Goal: Task Accomplishment & Management: Manage account settings

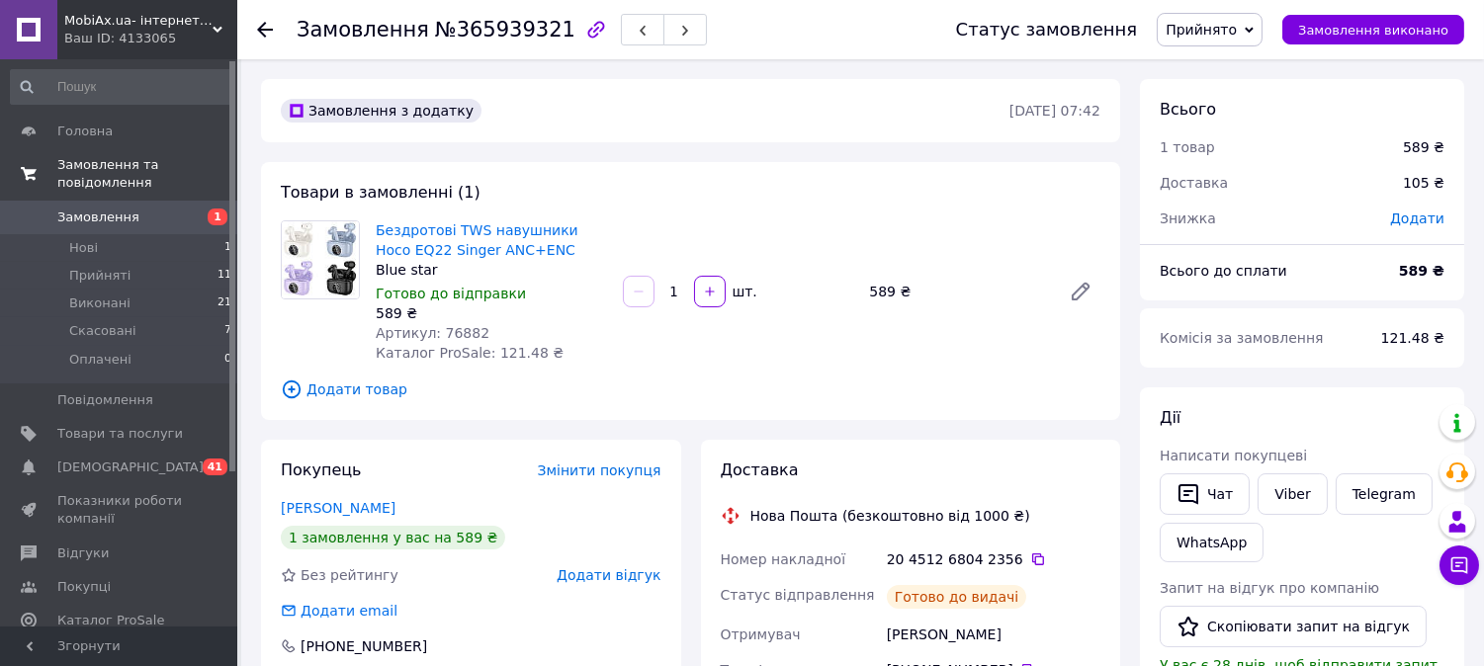
click at [105, 162] on span "Замовлення та повідомлення" at bounding box center [147, 174] width 180 height 36
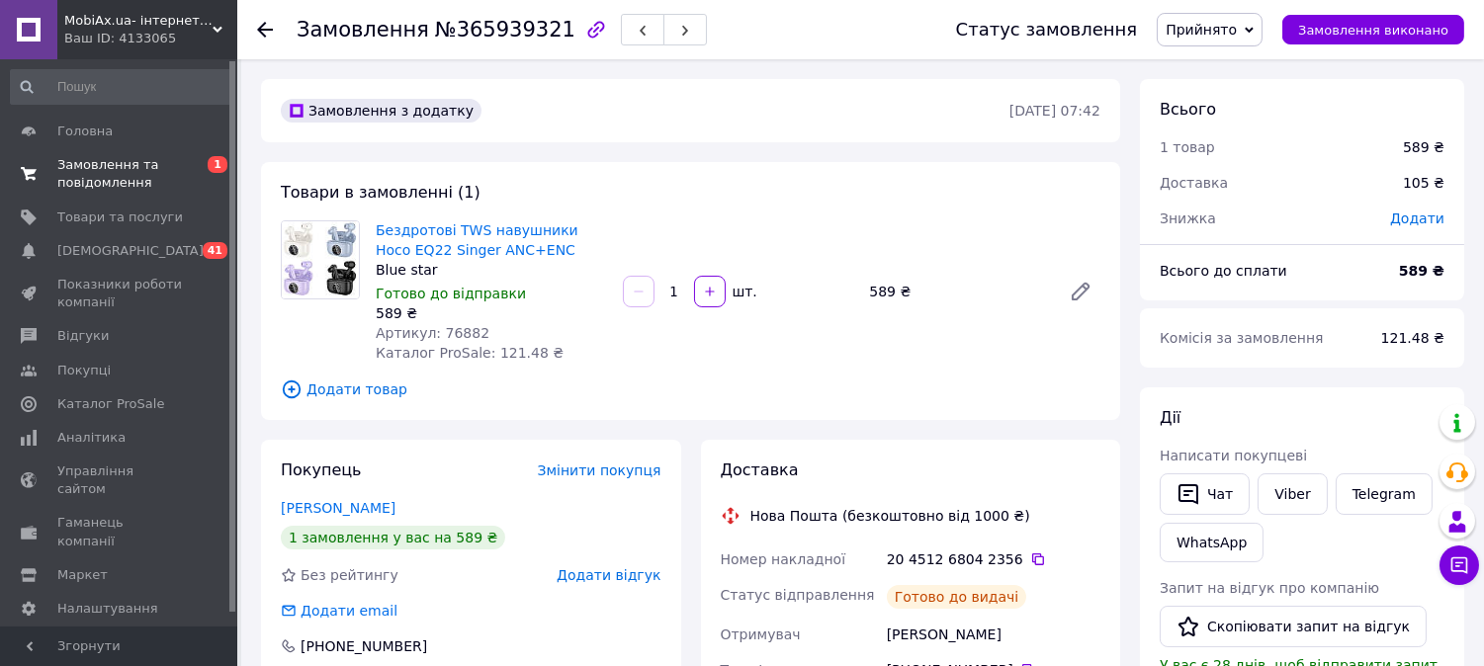
click at [124, 166] on span "Замовлення та повідомлення" at bounding box center [120, 174] width 126 height 36
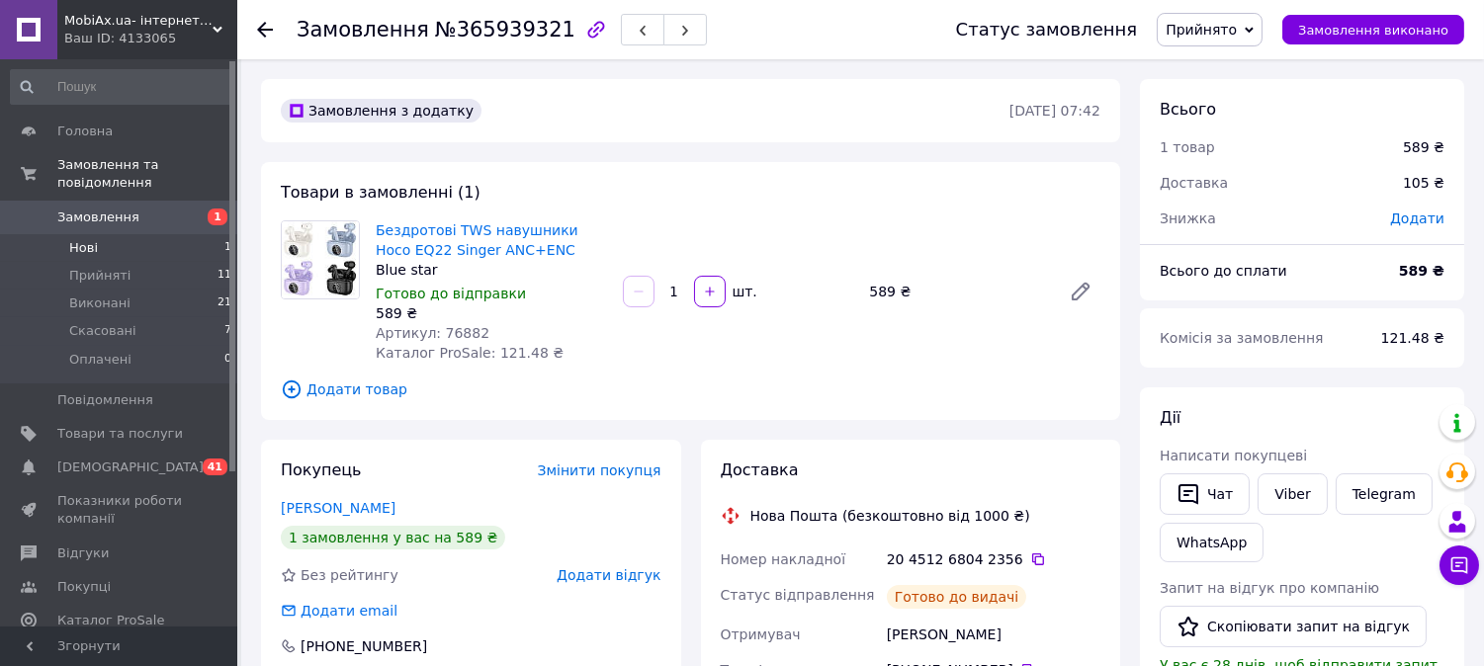
click at [95, 239] on span "Нові" at bounding box center [83, 248] width 29 height 18
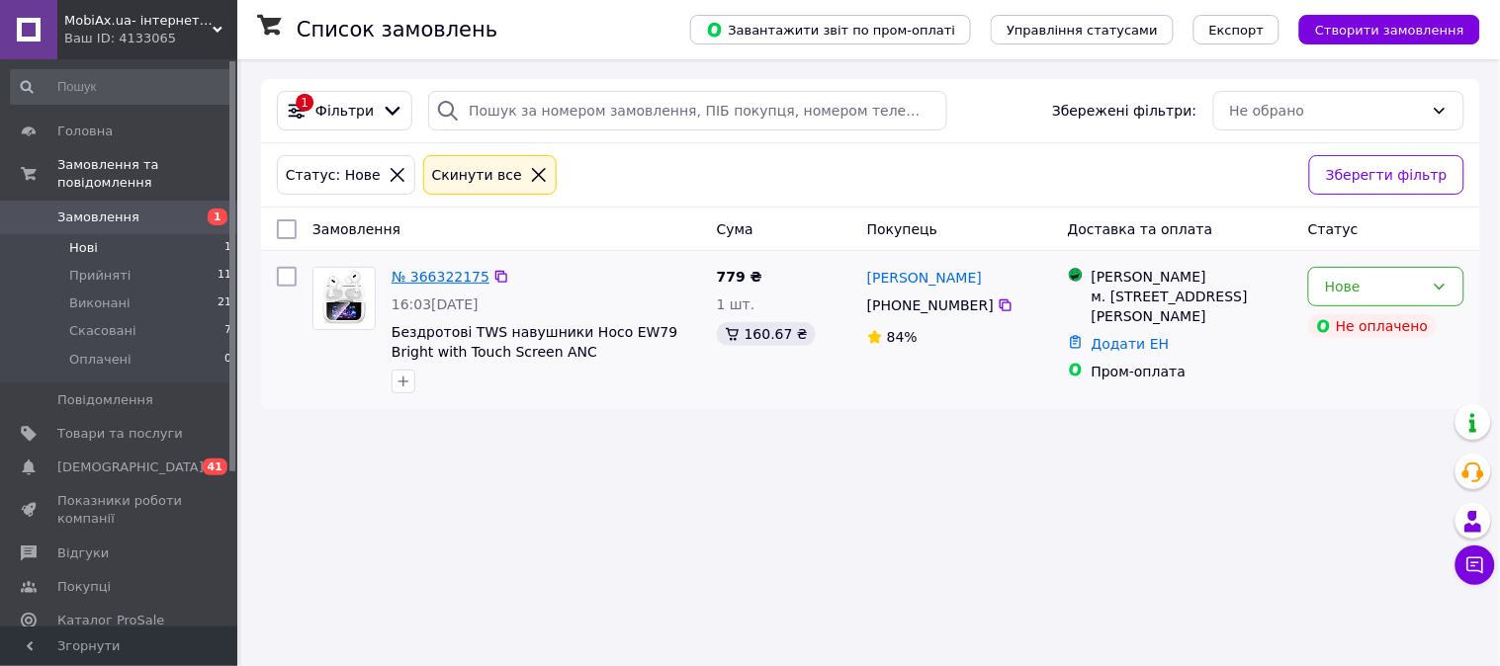
click at [445, 279] on link "№ 366322175" at bounding box center [441, 277] width 98 height 16
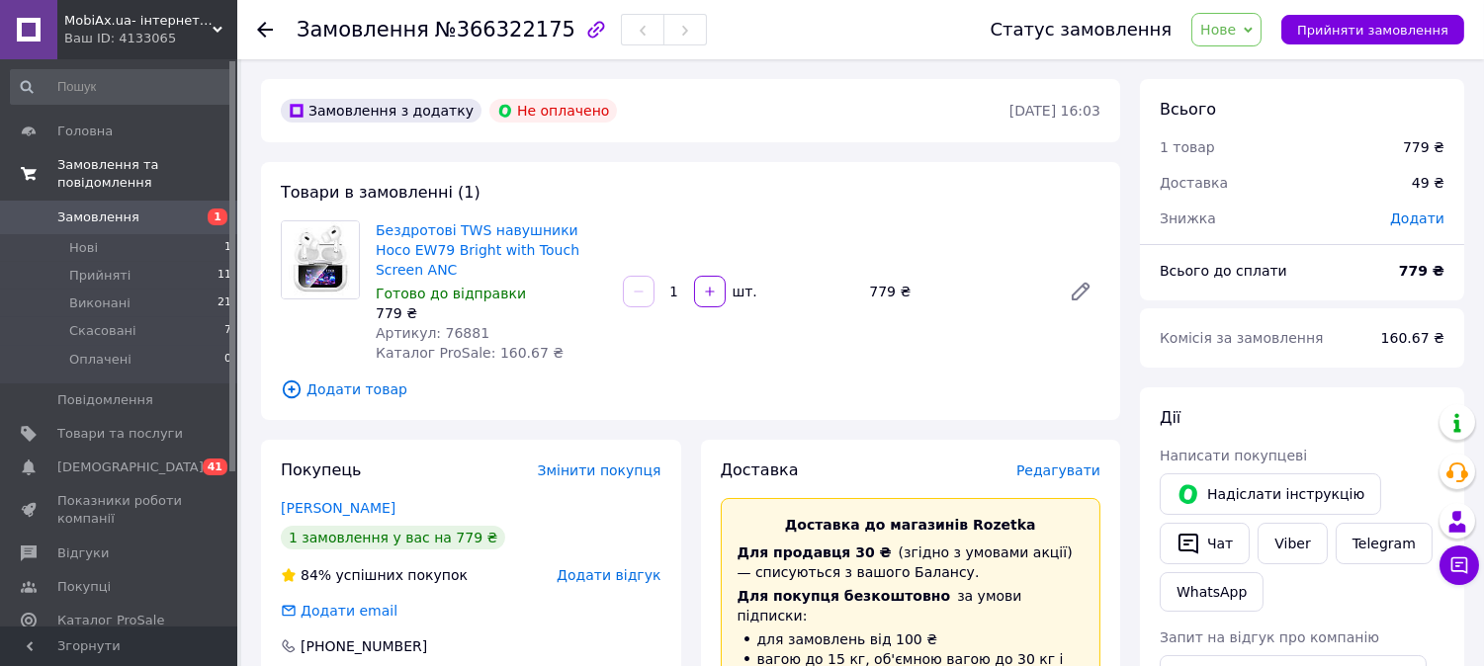
click at [141, 164] on span "Замовлення та повідомлення" at bounding box center [147, 174] width 180 height 36
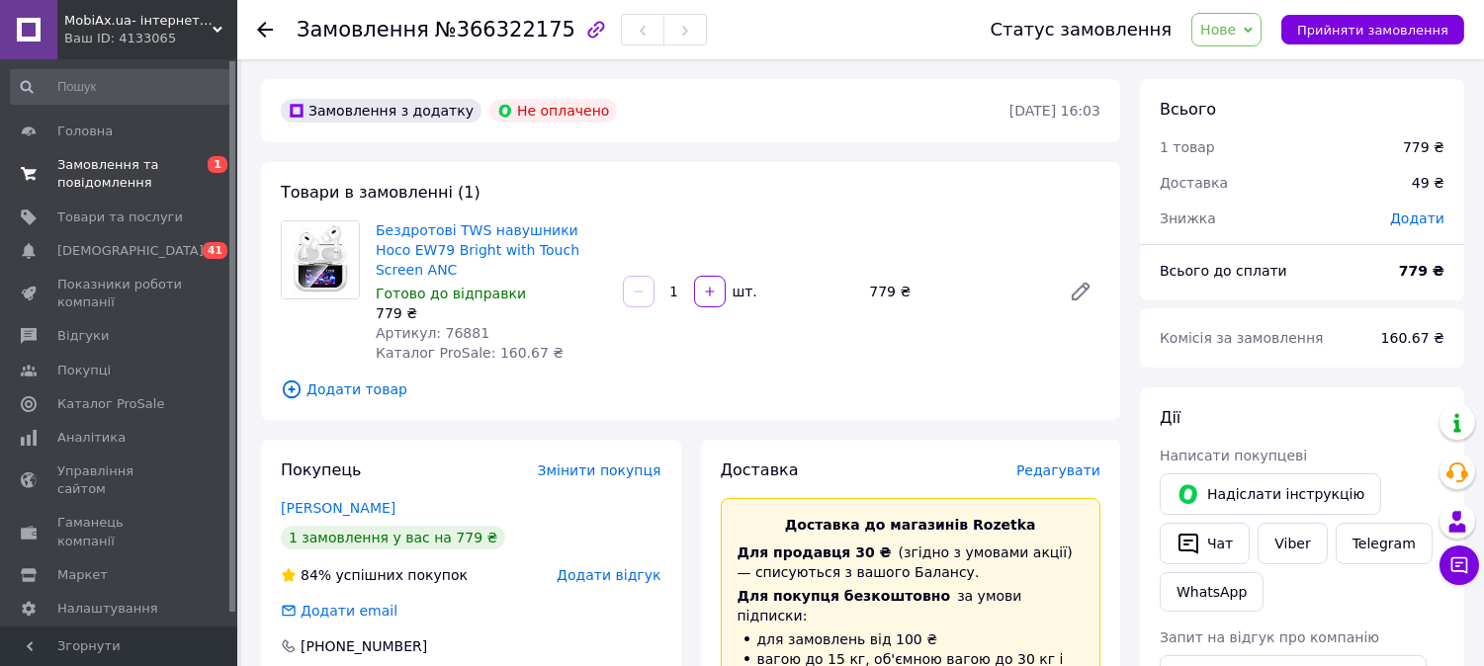
click at [104, 165] on span "Замовлення та повідомлення" at bounding box center [120, 174] width 126 height 36
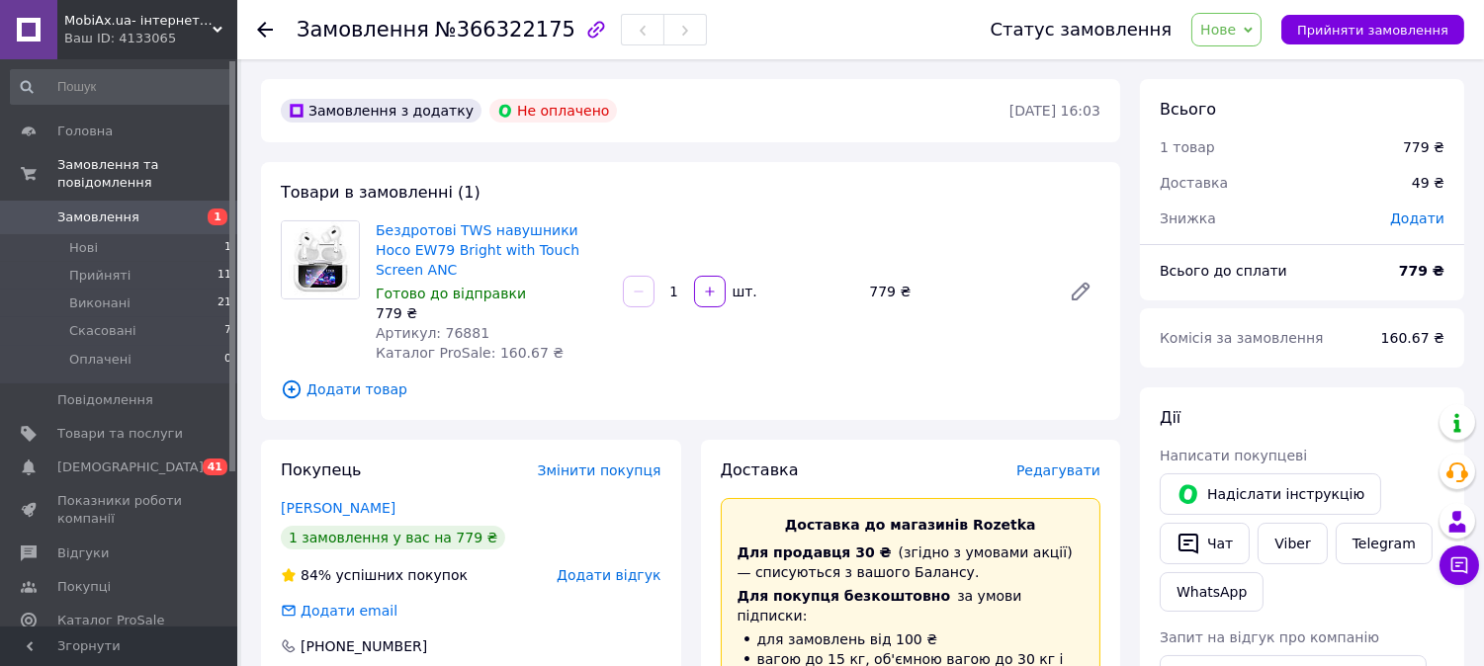
click at [93, 209] on span "Замовлення" at bounding box center [98, 218] width 82 height 18
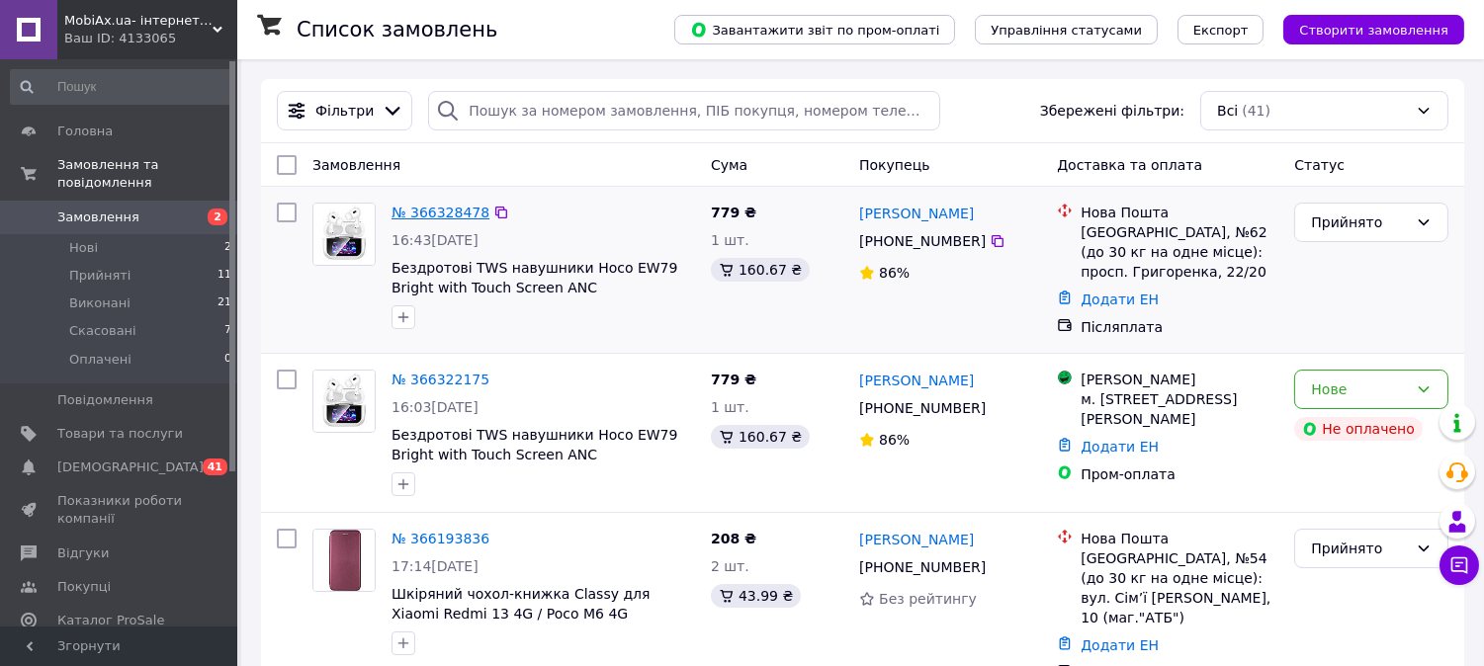
click at [420, 208] on link "№ 366328478" at bounding box center [441, 213] width 98 height 16
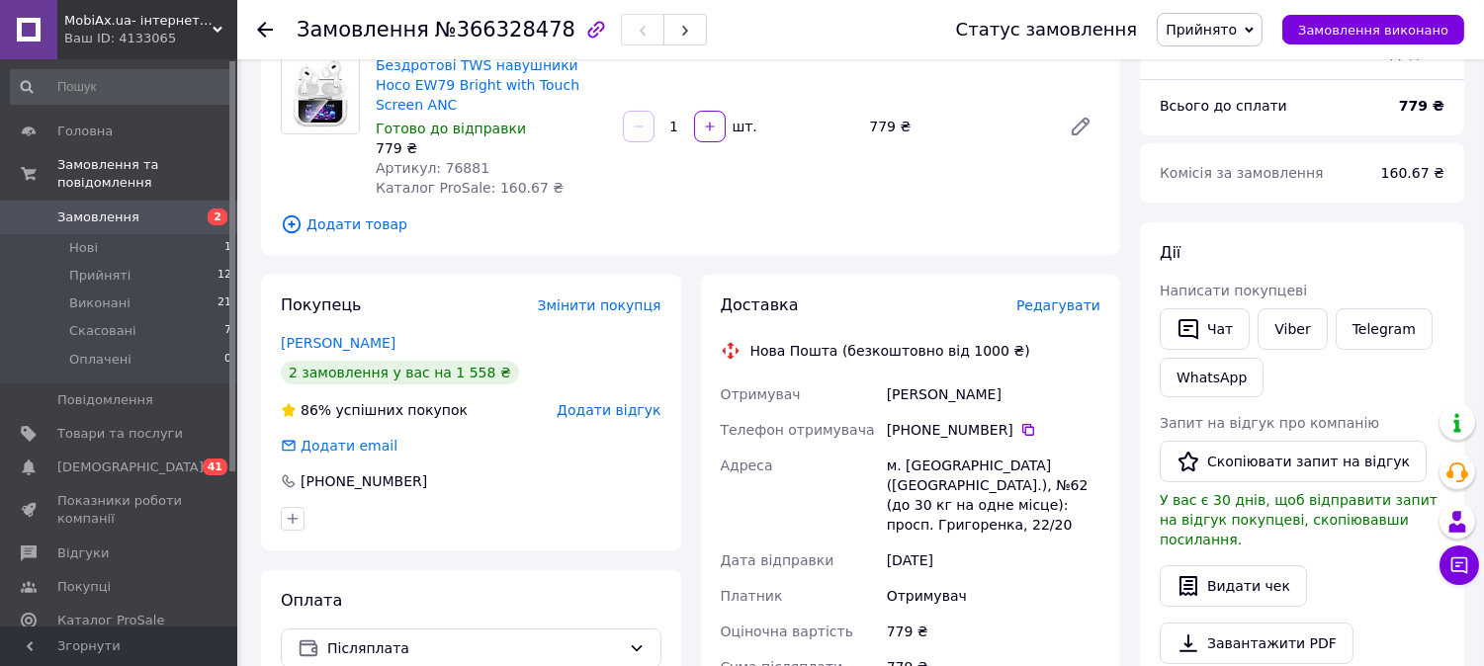
scroll to position [136, 0]
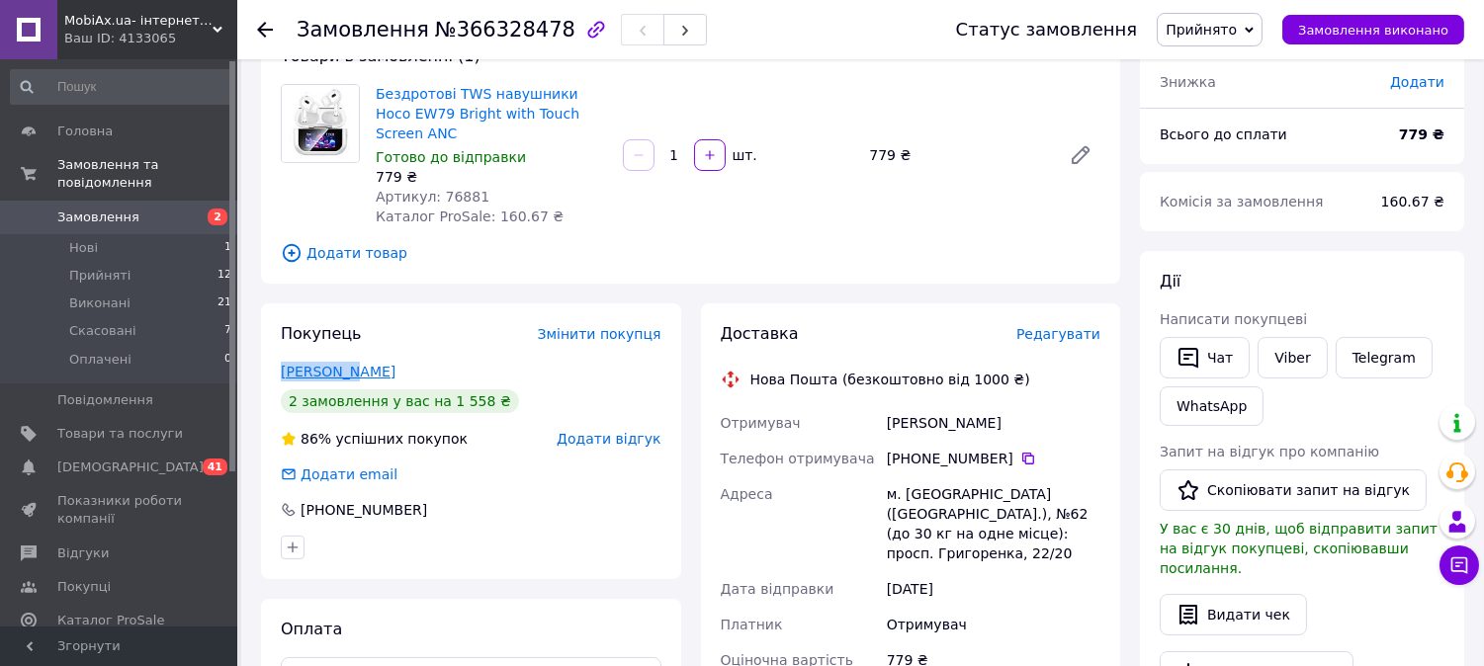
drag, startPoint x: 278, startPoint y: 349, endPoint x: 340, endPoint y: 358, distance: 62.9
click at [340, 358] on div "Покупець Змінити покупця Куліченко Владислав 2 замовлення у вас на 1 558 ₴ 86% …" at bounding box center [471, 442] width 420 height 276
copy link "Куліченко"
drag, startPoint x: 427, startPoint y: 350, endPoint x: 348, endPoint y: 352, distance: 79.1
click at [348, 362] on div "Куліченко Владислав" at bounding box center [471, 372] width 381 height 20
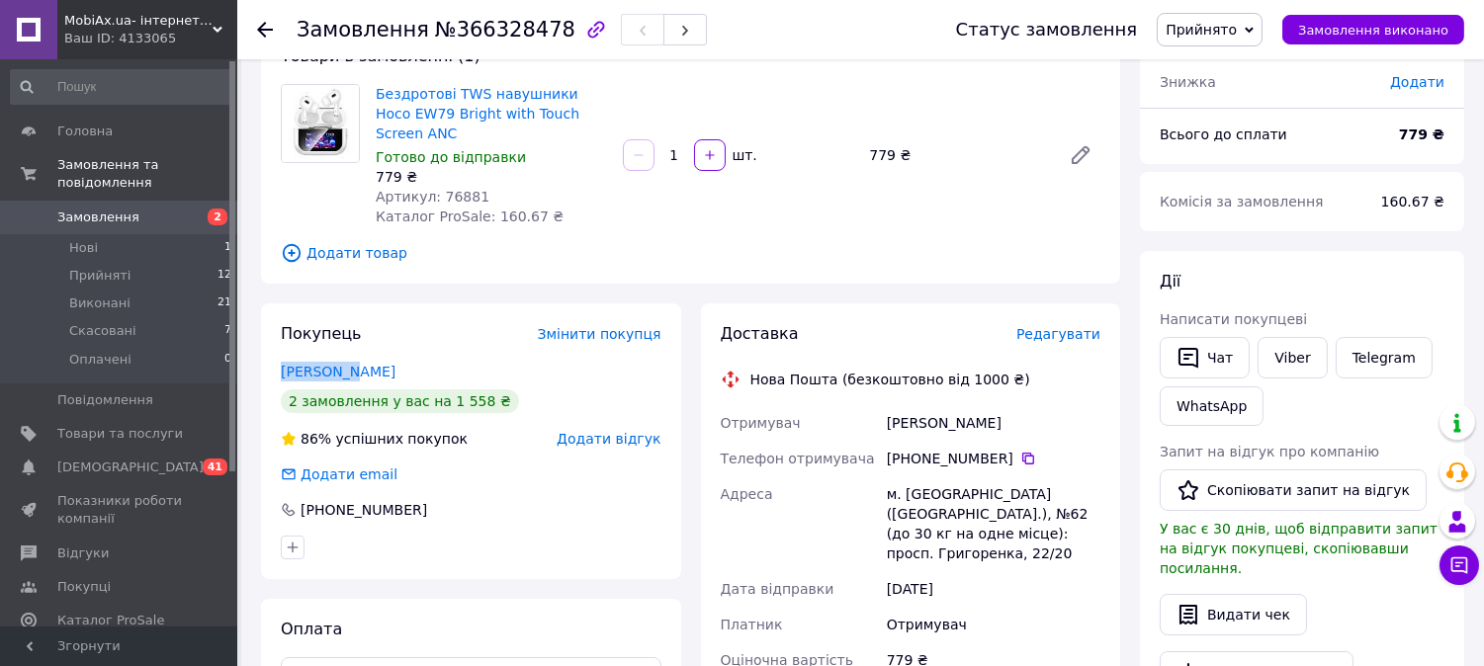
copy link "Владислав"
drag, startPoint x: 311, startPoint y: 490, endPoint x: 416, endPoint y: 486, distance: 104.9
click at [416, 500] on div "[PHONE_NUMBER]" at bounding box center [367, 510] width 176 height 20
copy div "380 63 310 42 85"
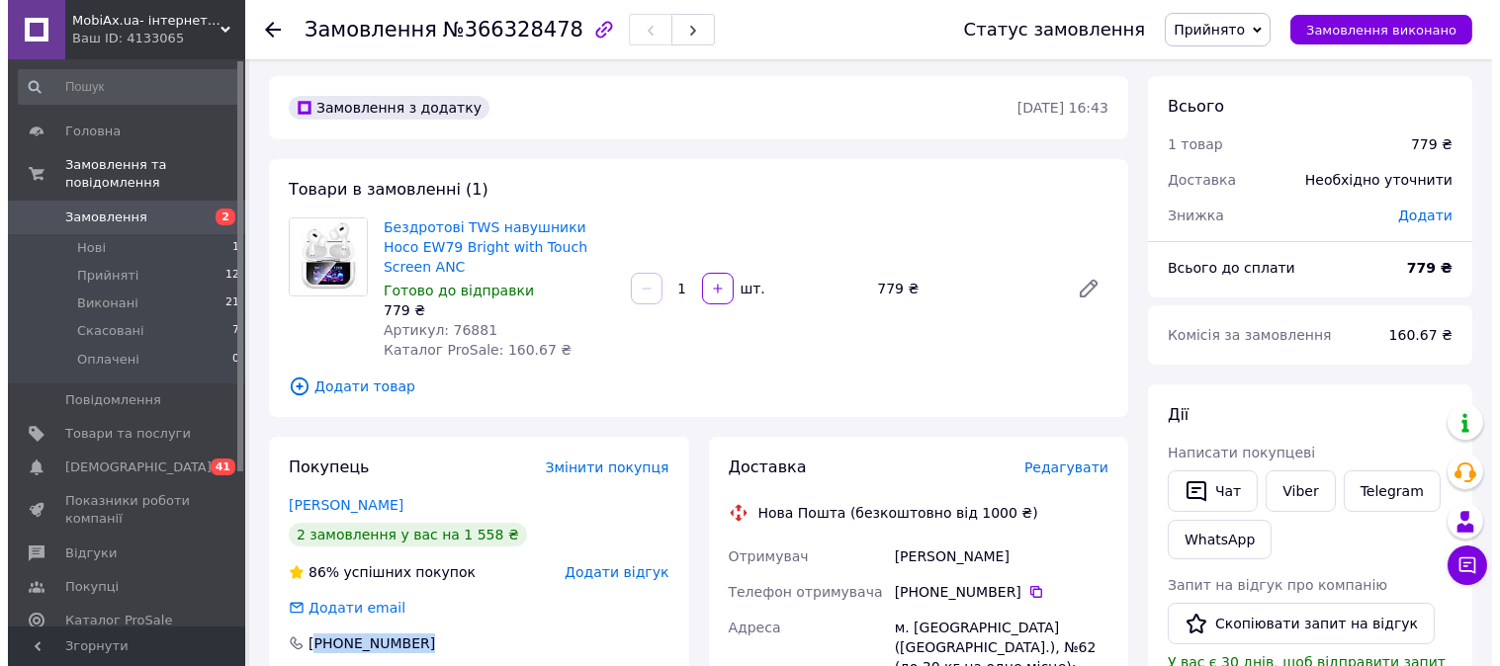
scroll to position [0, 0]
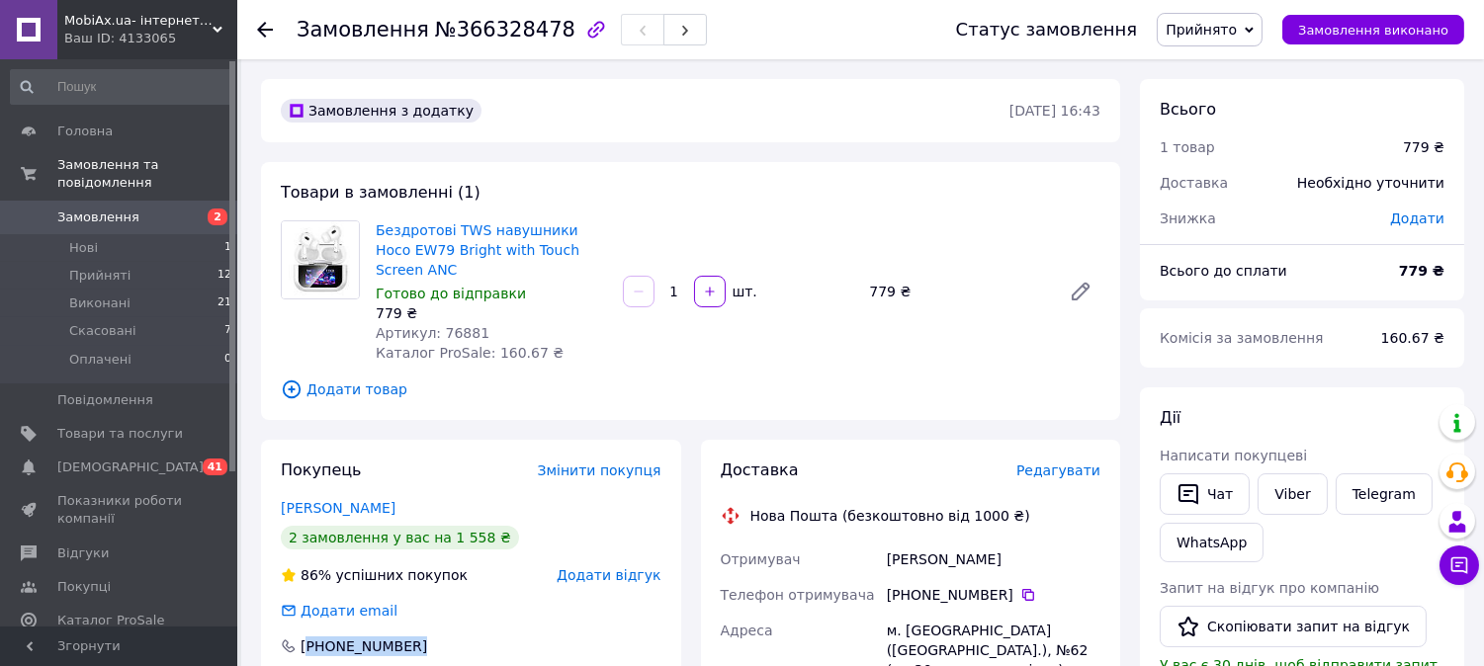
click at [77, 209] on span "Замовлення" at bounding box center [98, 218] width 82 height 18
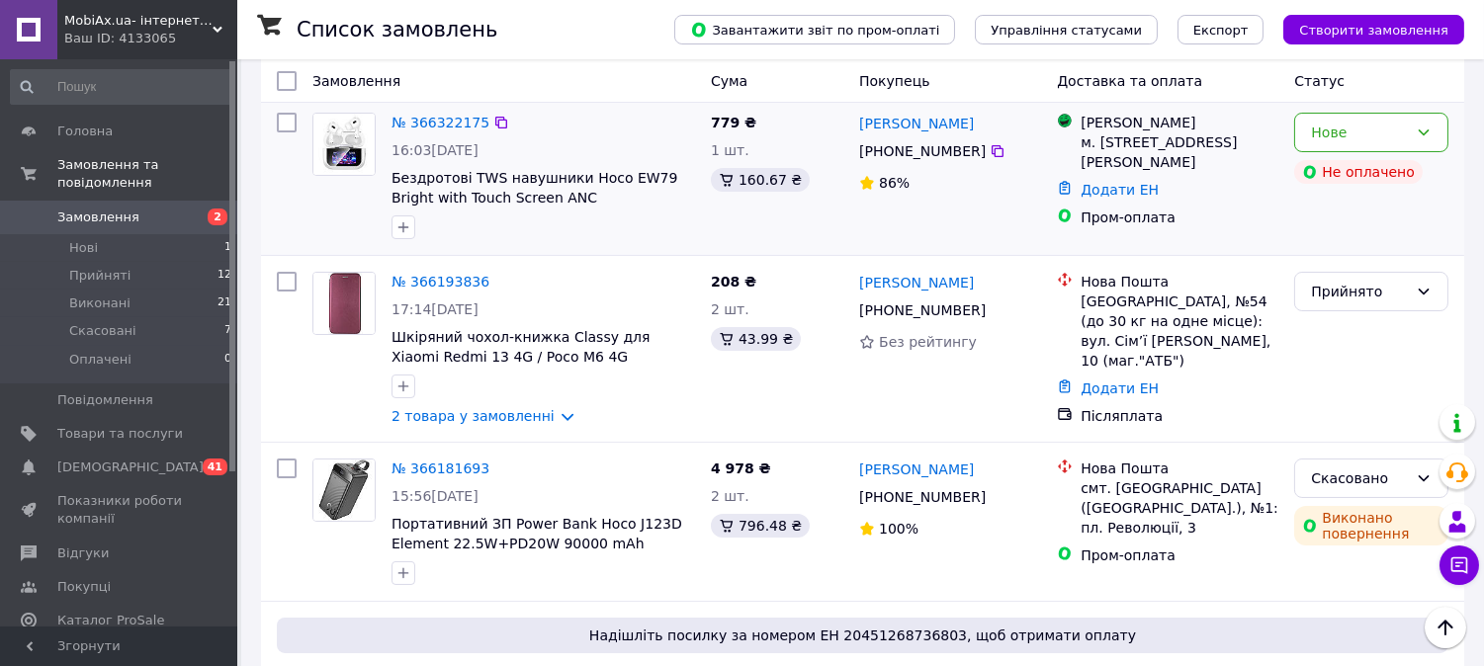
scroll to position [260, 0]
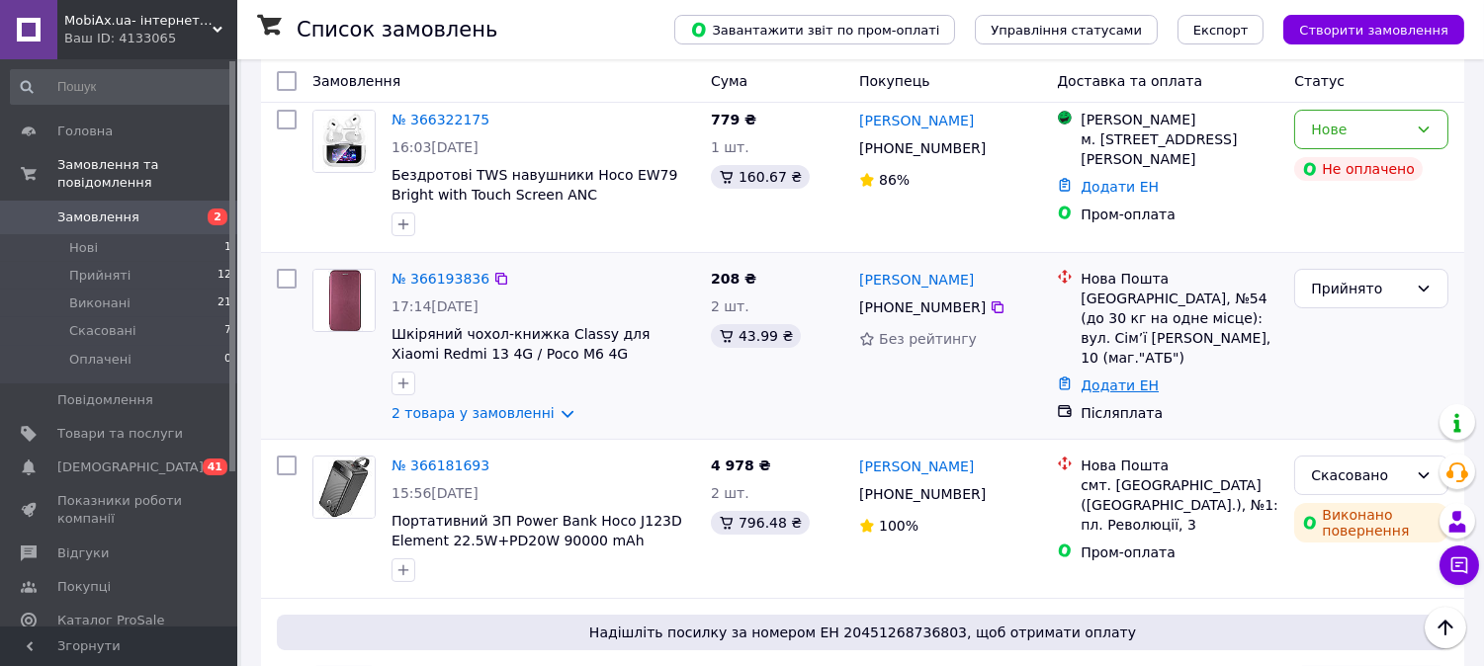
click at [1104, 378] on link "Додати ЕН" at bounding box center [1120, 386] width 78 height 16
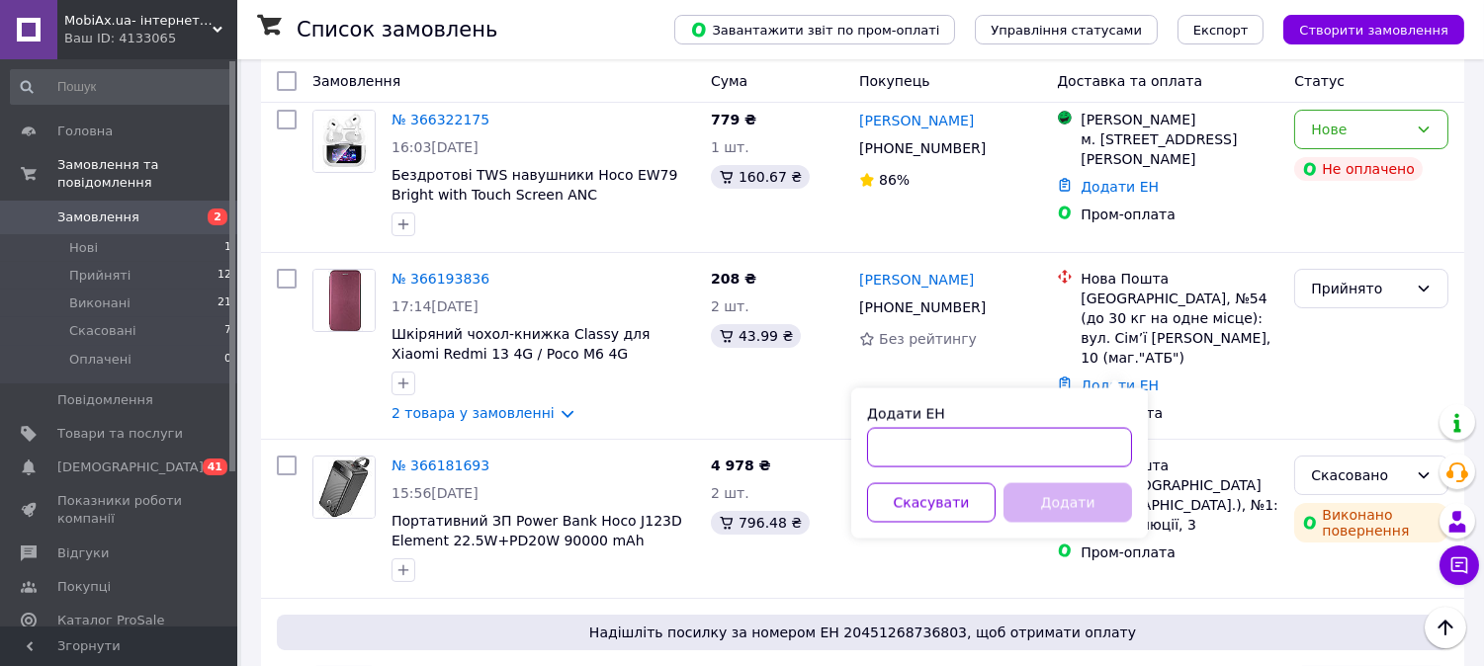
click at [1020, 453] on input "Додати ЕН" at bounding box center [999, 448] width 265 height 40
paste input "20451269010201"
type input "20451269010201"
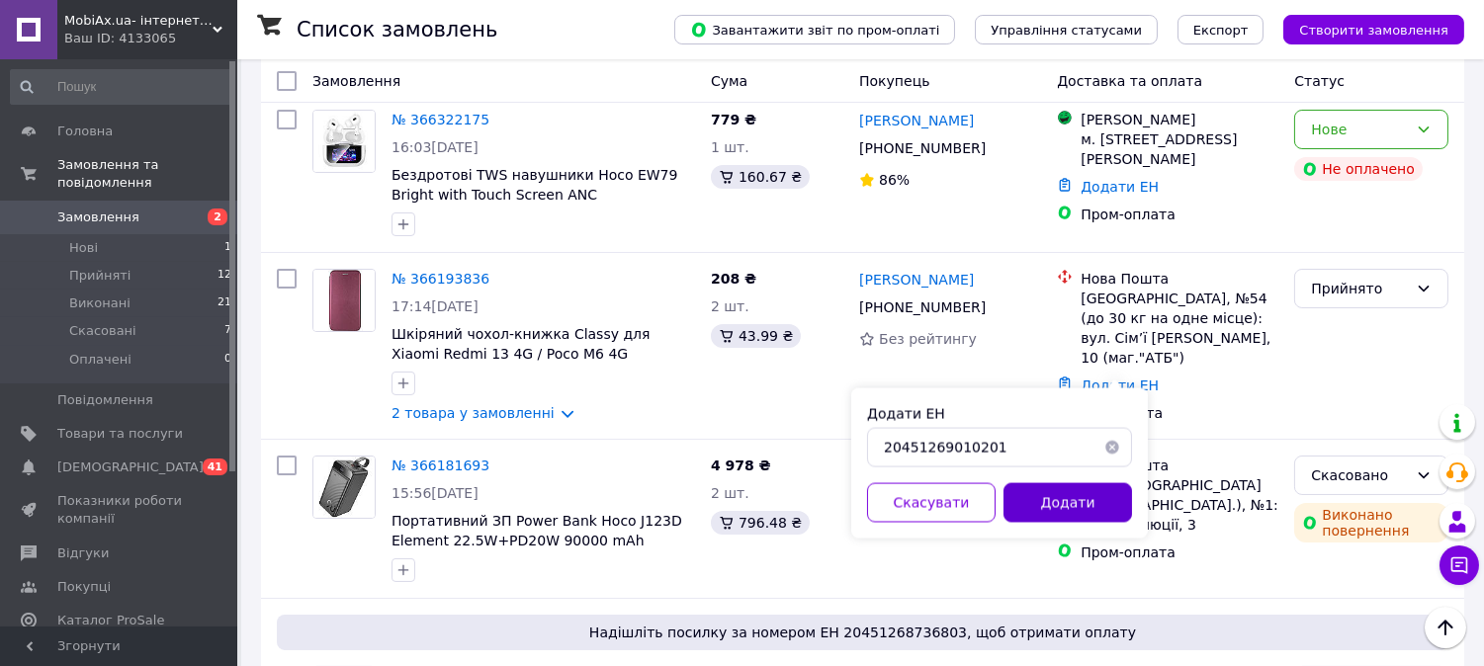
click at [1062, 496] on button "Додати" at bounding box center [1068, 503] width 129 height 40
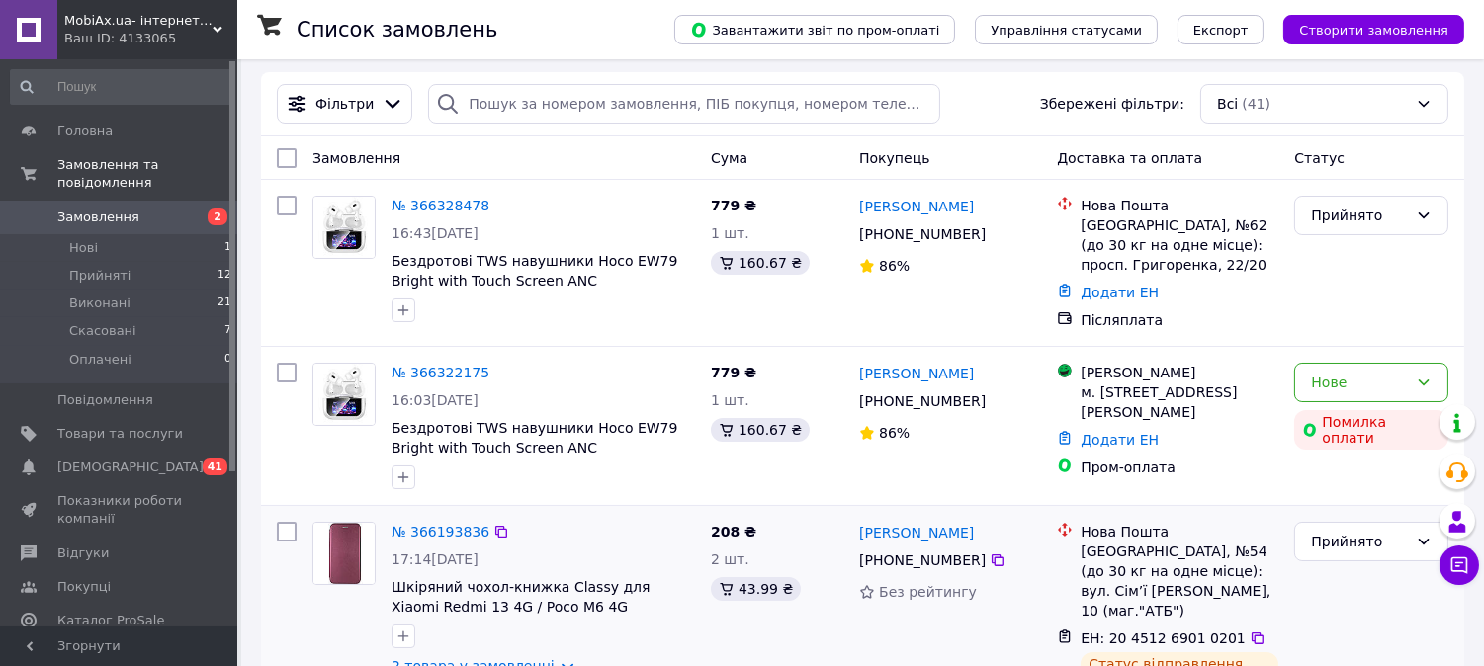
scroll to position [0, 0]
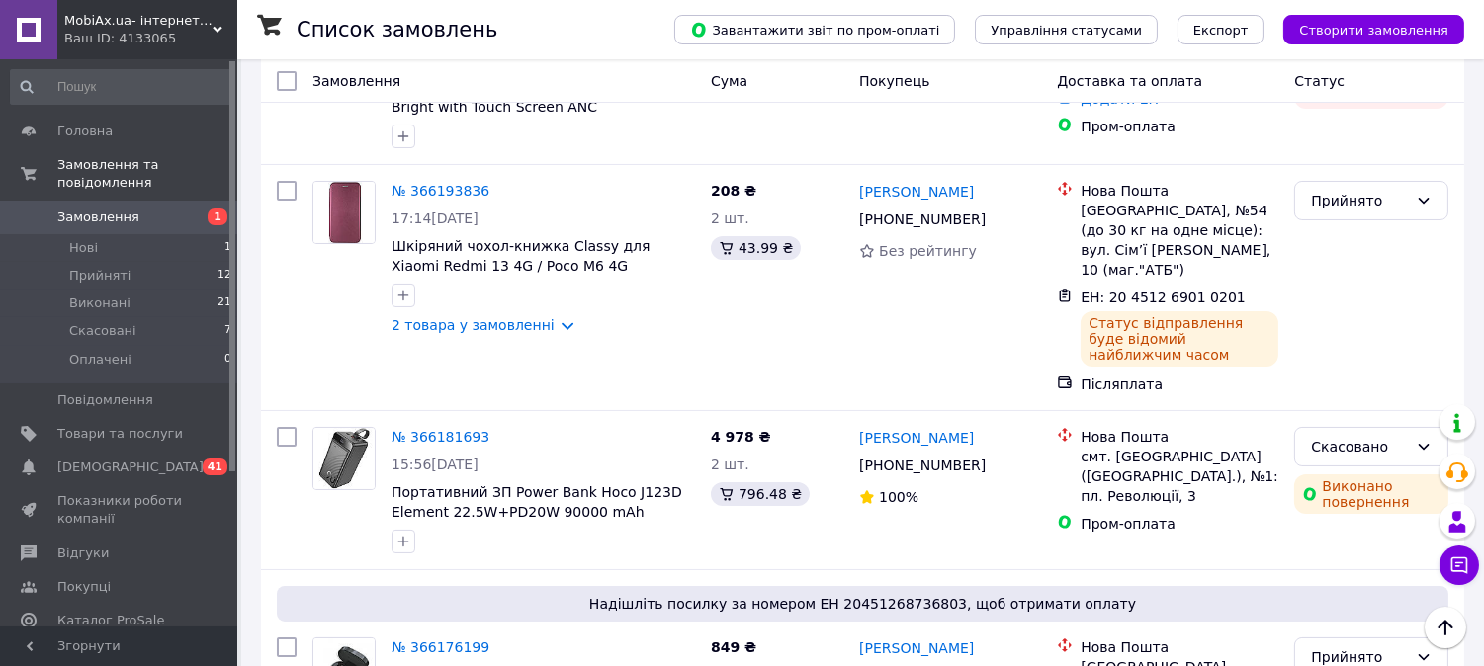
scroll to position [340, 0]
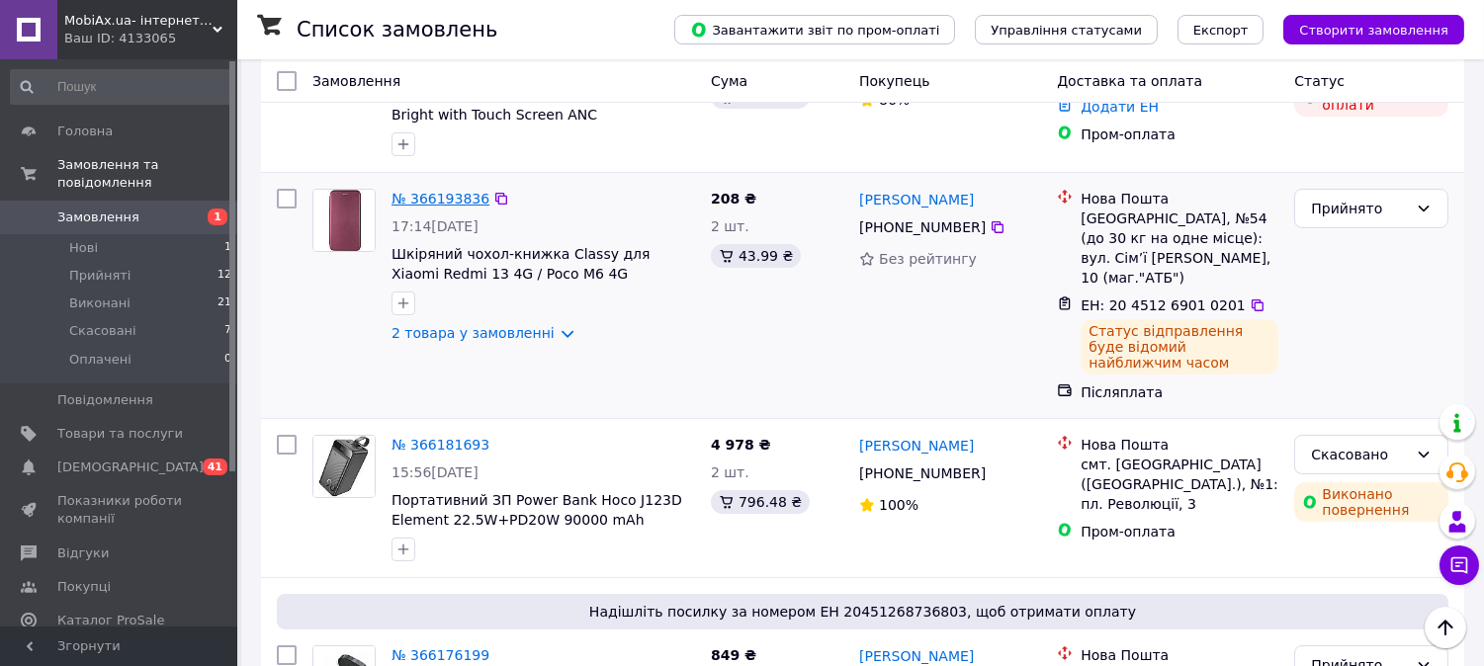
click at [452, 191] on link "№ 366193836" at bounding box center [441, 199] width 98 height 16
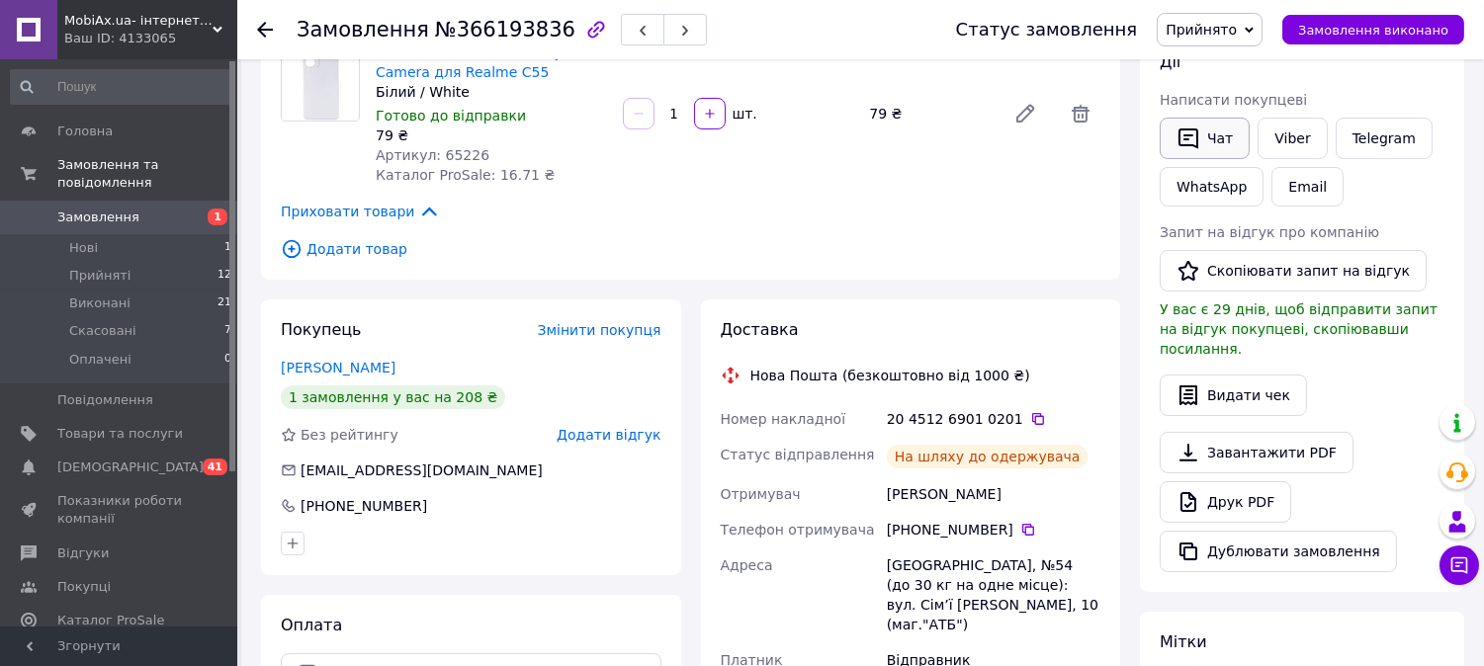
scroll to position [362, 0]
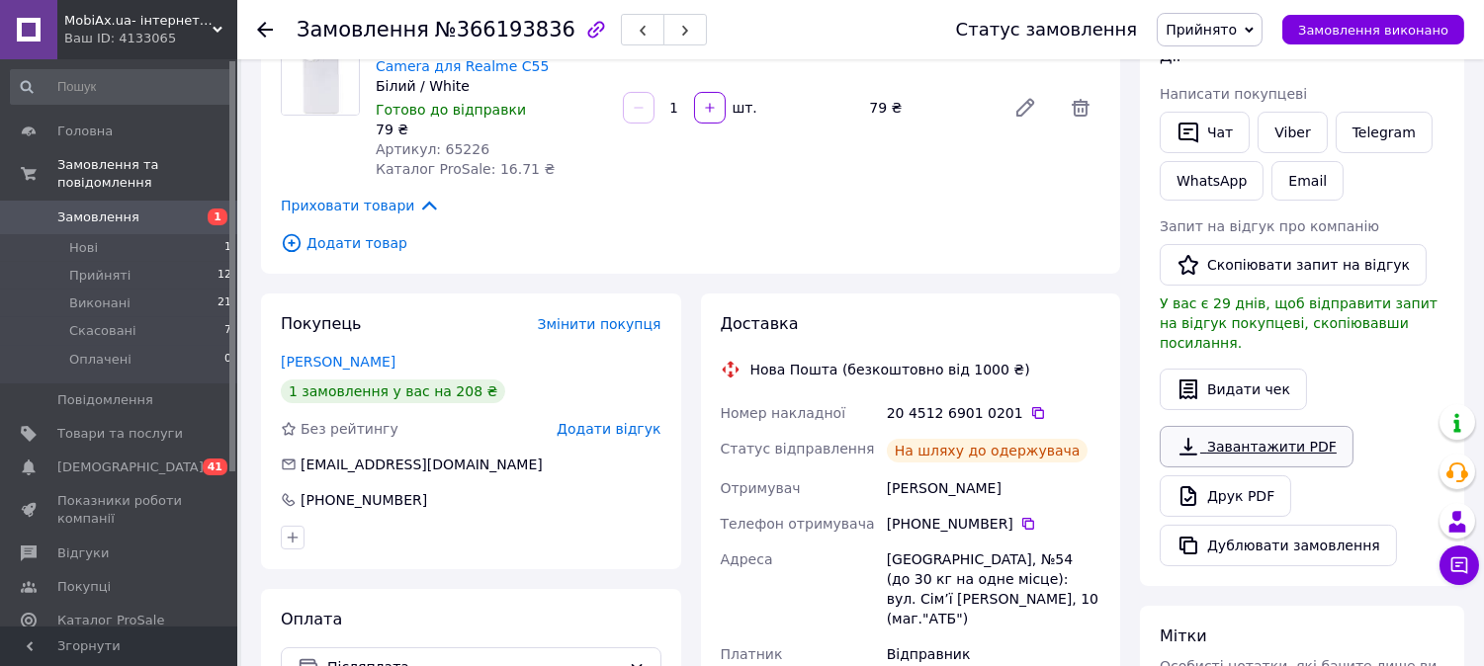
click at [1229, 438] on link "Завантажити PDF" at bounding box center [1257, 447] width 194 height 42
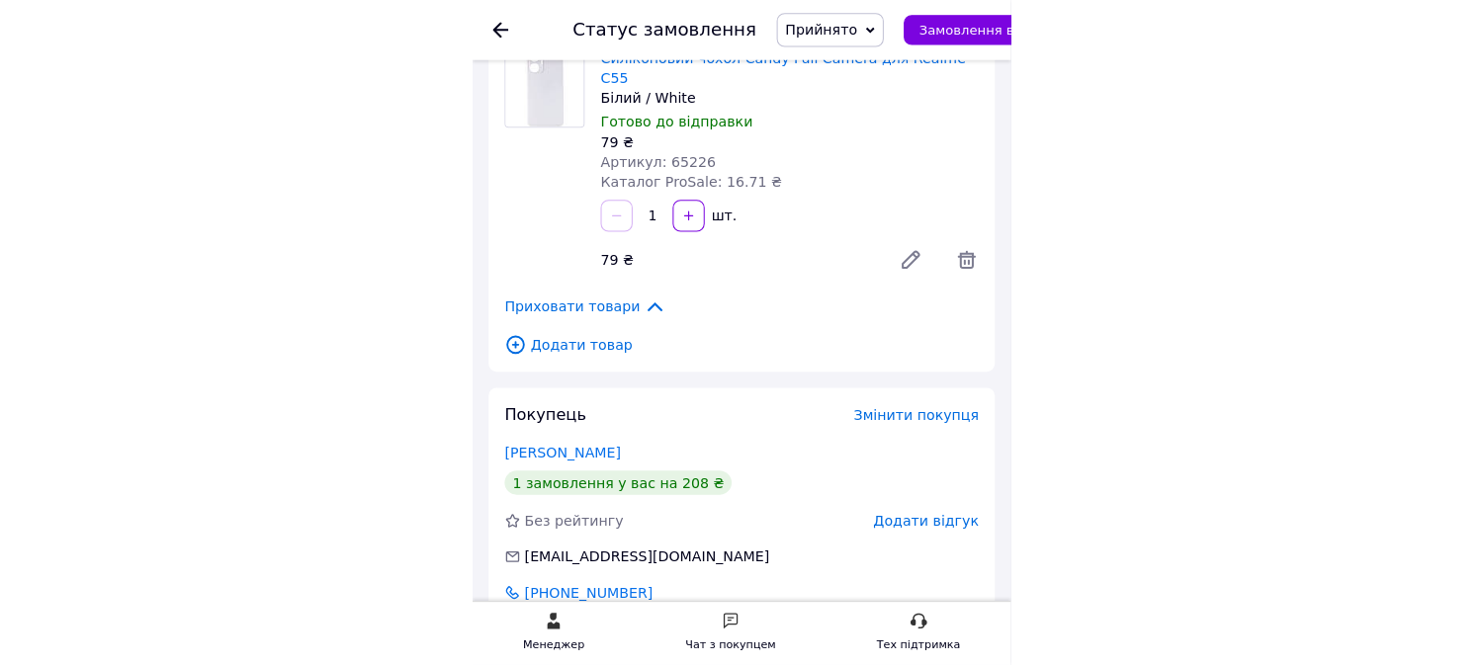
scroll to position [467, 0]
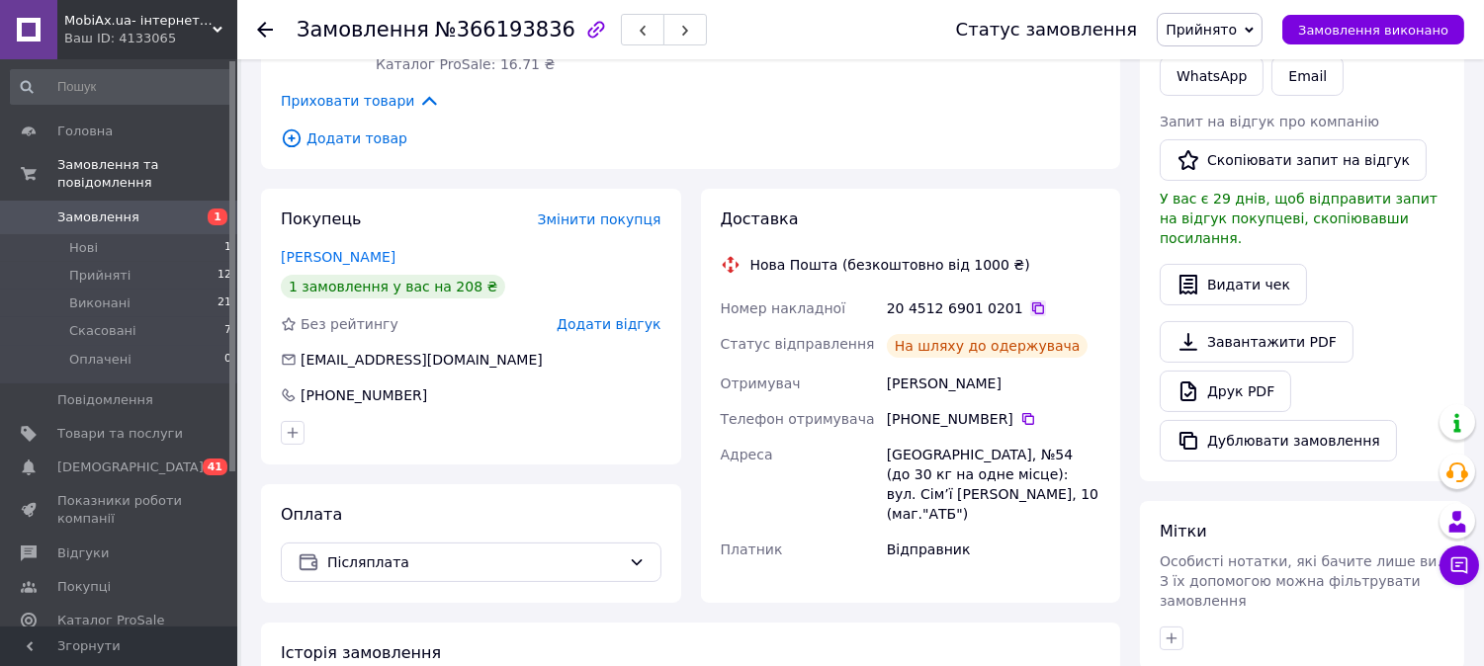
click at [1030, 302] on icon at bounding box center [1038, 309] width 16 height 16
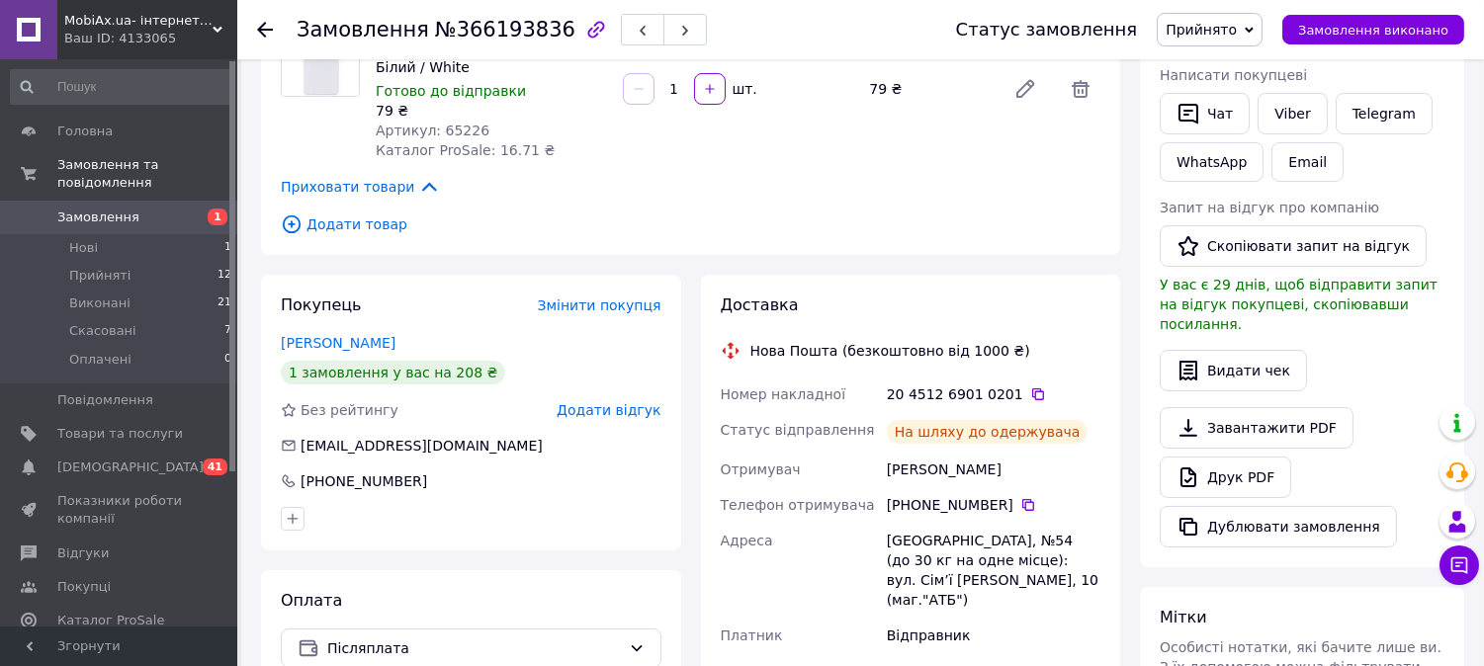
scroll to position [379, 0]
click at [1207, 119] on button "Чат" at bounding box center [1205, 116] width 90 height 42
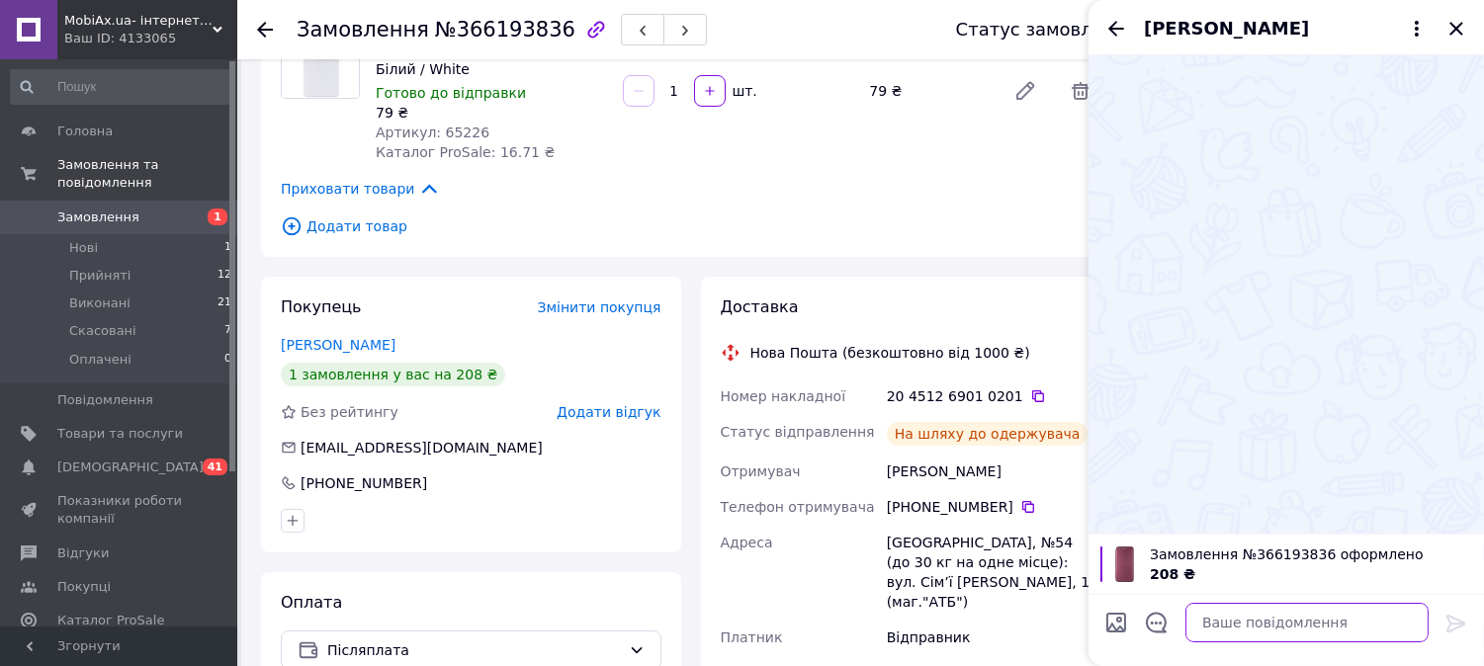
click at [1234, 624] on textarea at bounding box center [1306, 623] width 243 height 40
paste textarea "Вітаю, [PERSON_NAME]! Ваше замовлення №366193836 готується до відправки 🚚 Номер…"
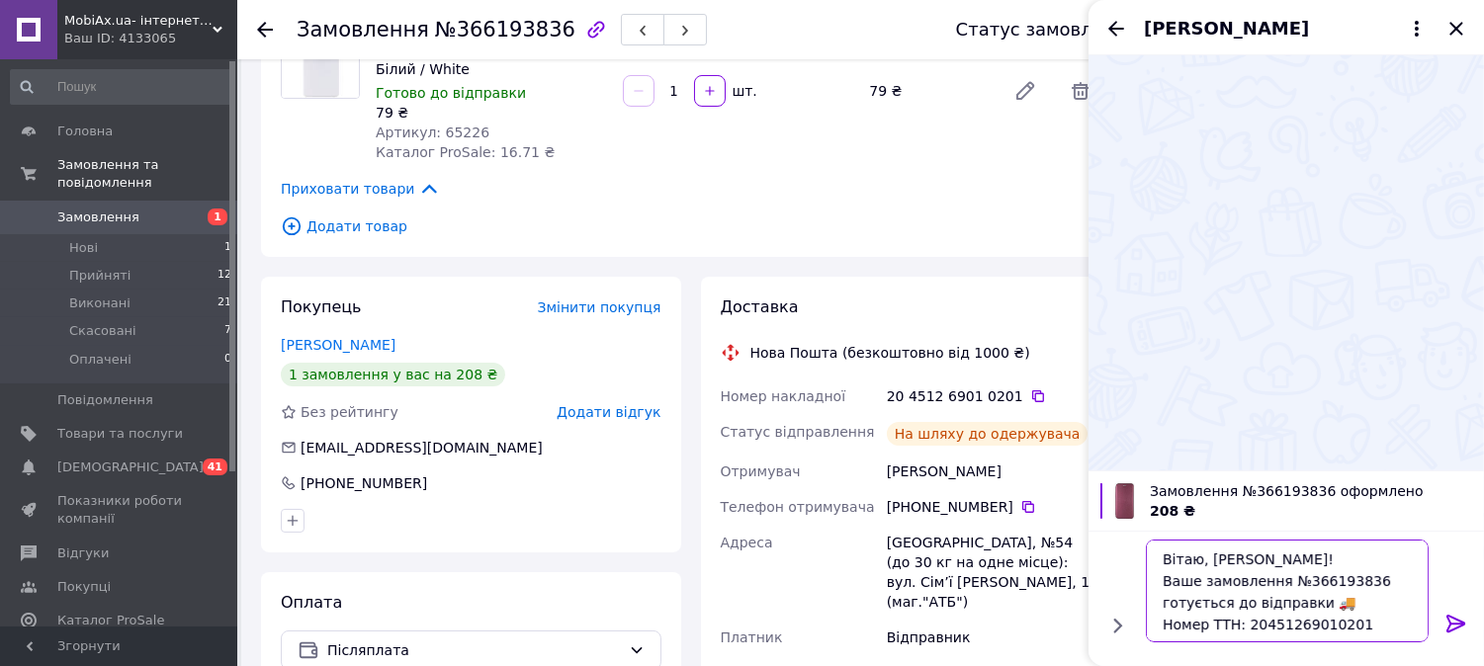
type textarea "Вітаю, [PERSON_NAME]! Ваше замовлення №366193836 готується до відправки 🚚 Номер…"
click at [1453, 628] on icon at bounding box center [1457, 624] width 24 height 24
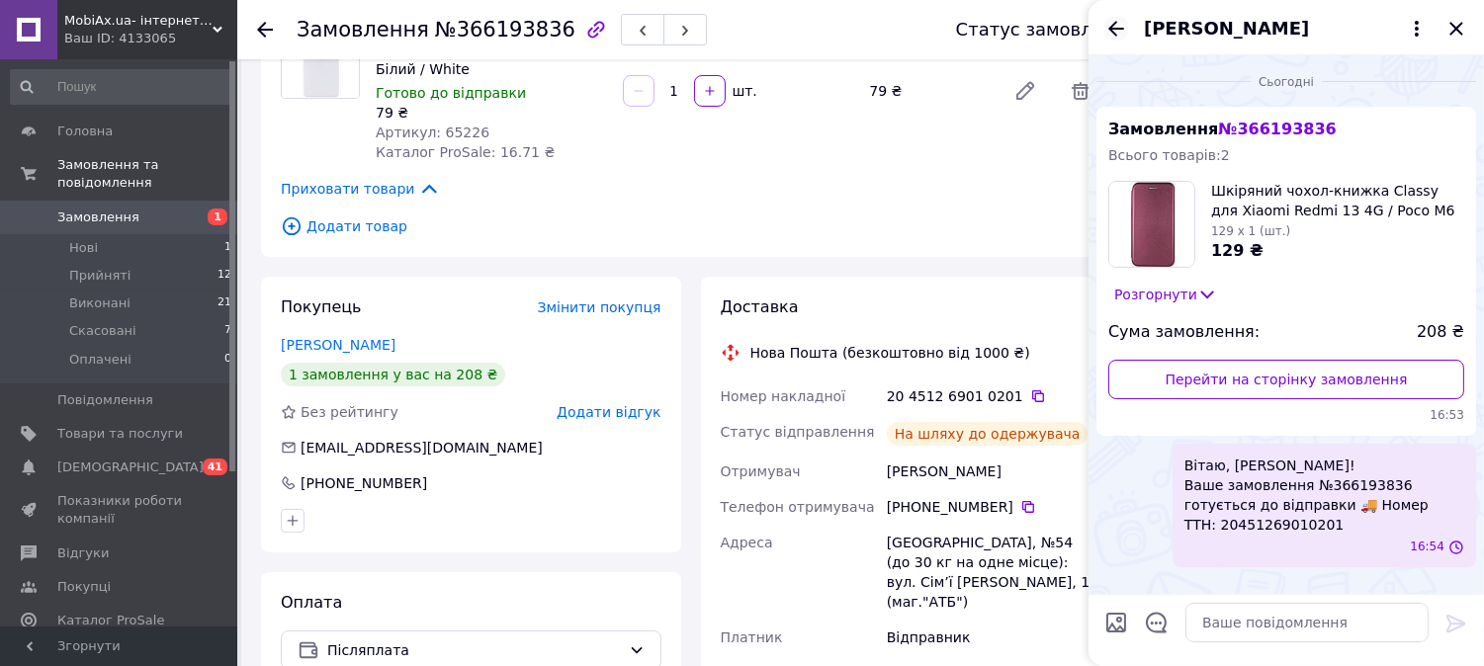
click at [1114, 27] on icon "Назад" at bounding box center [1116, 29] width 24 height 24
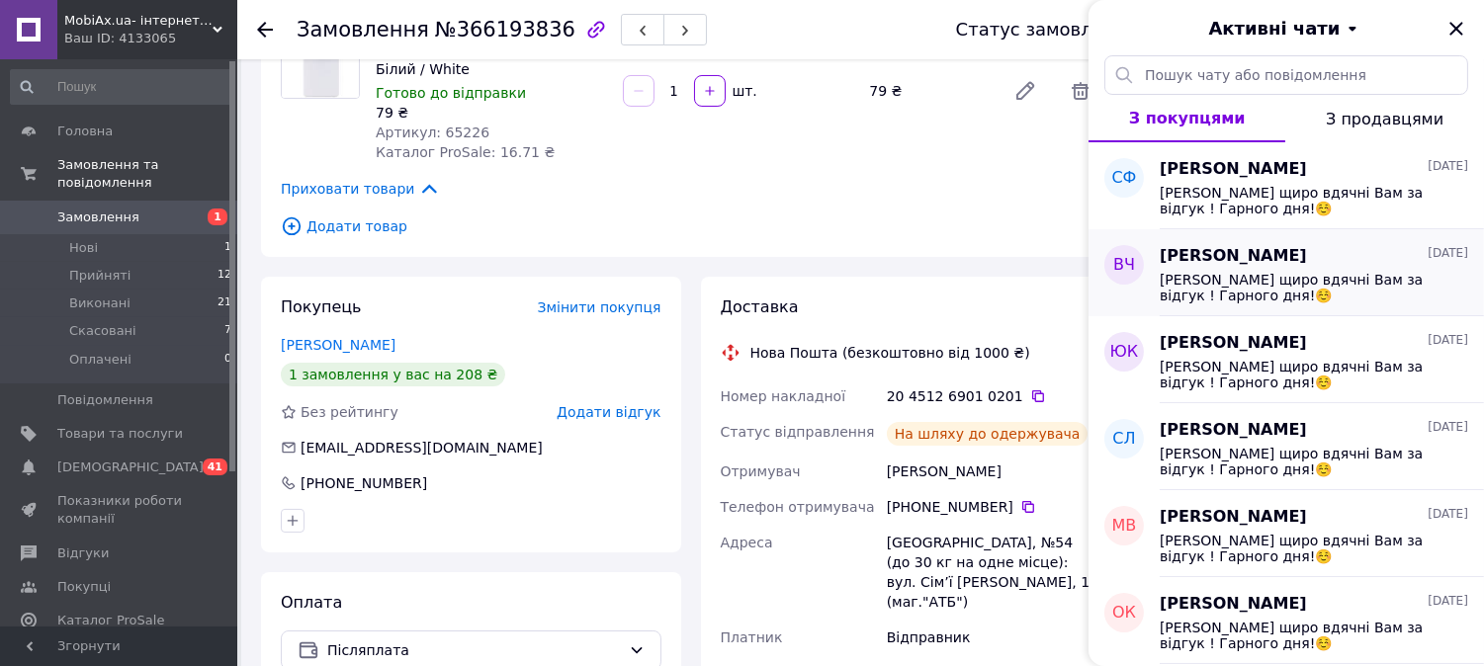
click at [1228, 254] on span "[PERSON_NAME]" at bounding box center [1233, 256] width 147 height 23
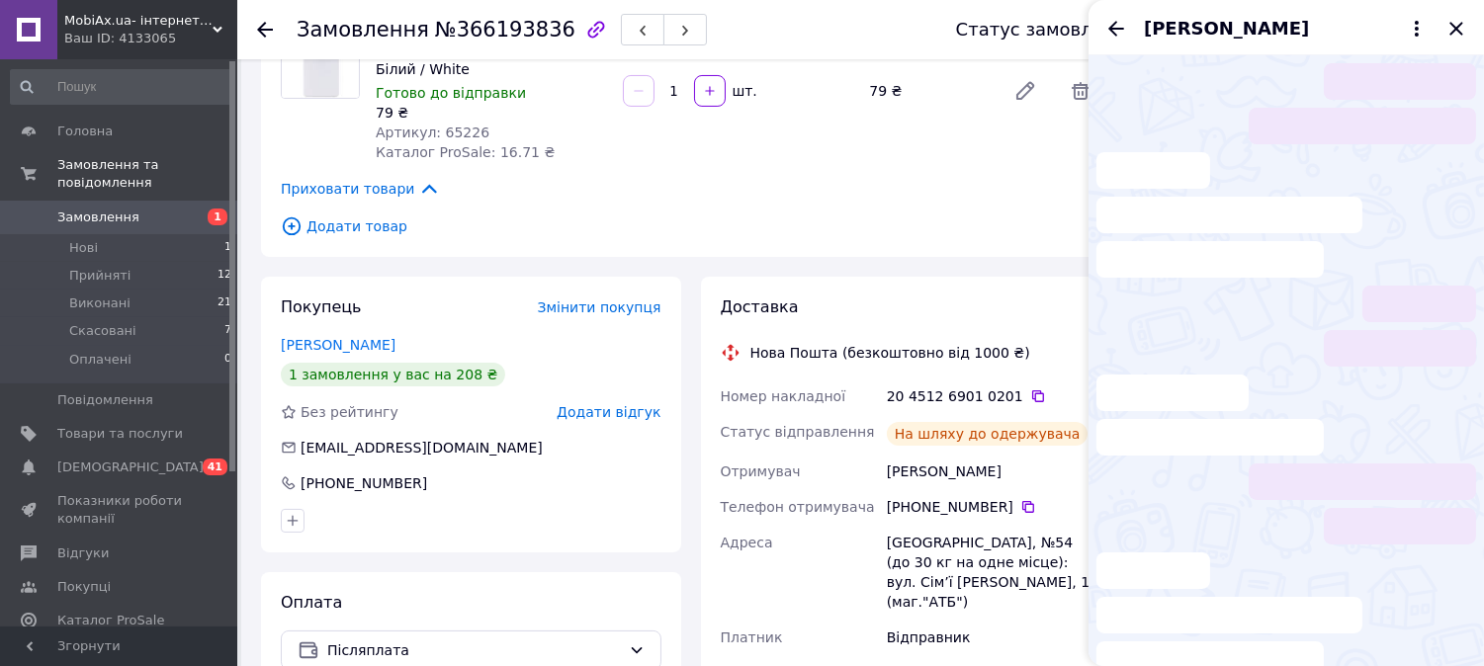
scroll to position [35, 0]
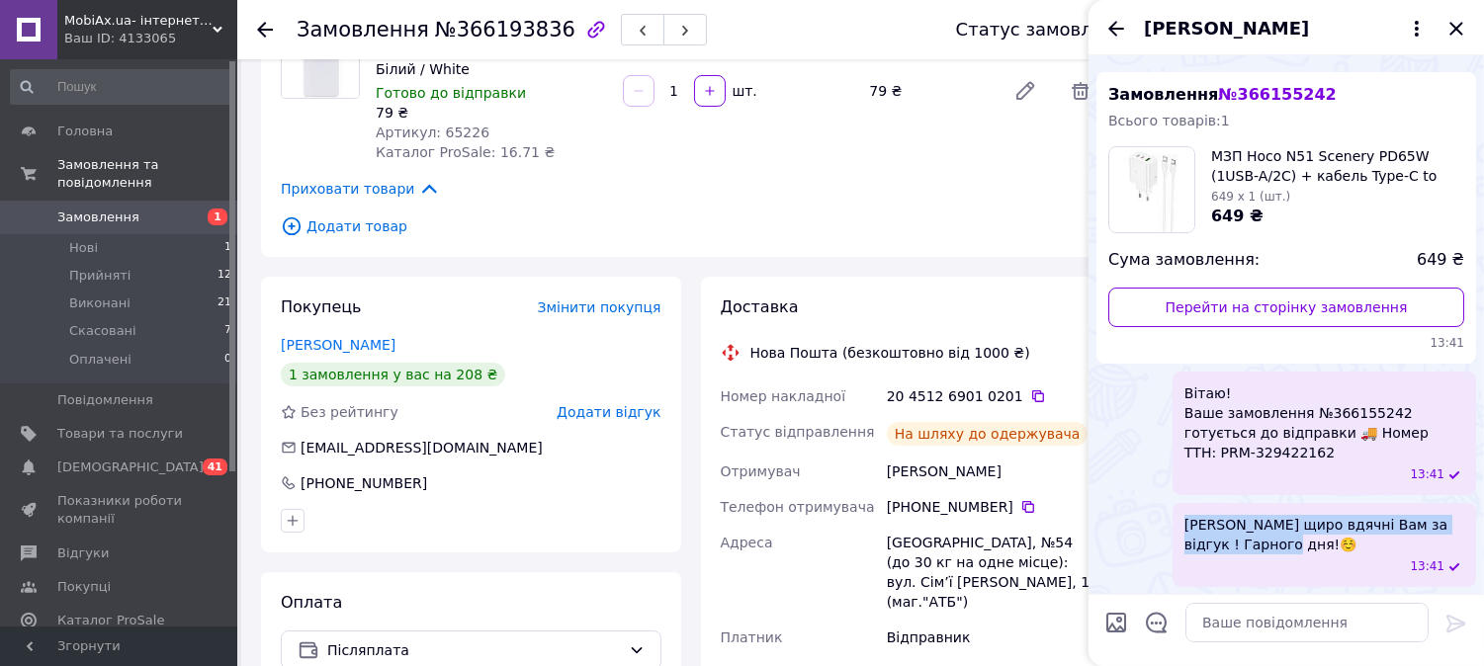
drag, startPoint x: 1299, startPoint y: 541, endPoint x: 1182, endPoint y: 522, distance: 119.1
click at [1182, 522] on div "Будемо щиро вдячні Вам за відгук ! Гарного дня!☺️ 13:41" at bounding box center [1325, 545] width 304 height 84
copy span "Будемо щиро вдячні Вам за відгук ! Гарного дня!☺️"
click at [1110, 33] on icon "Назад" at bounding box center [1116, 29] width 24 height 24
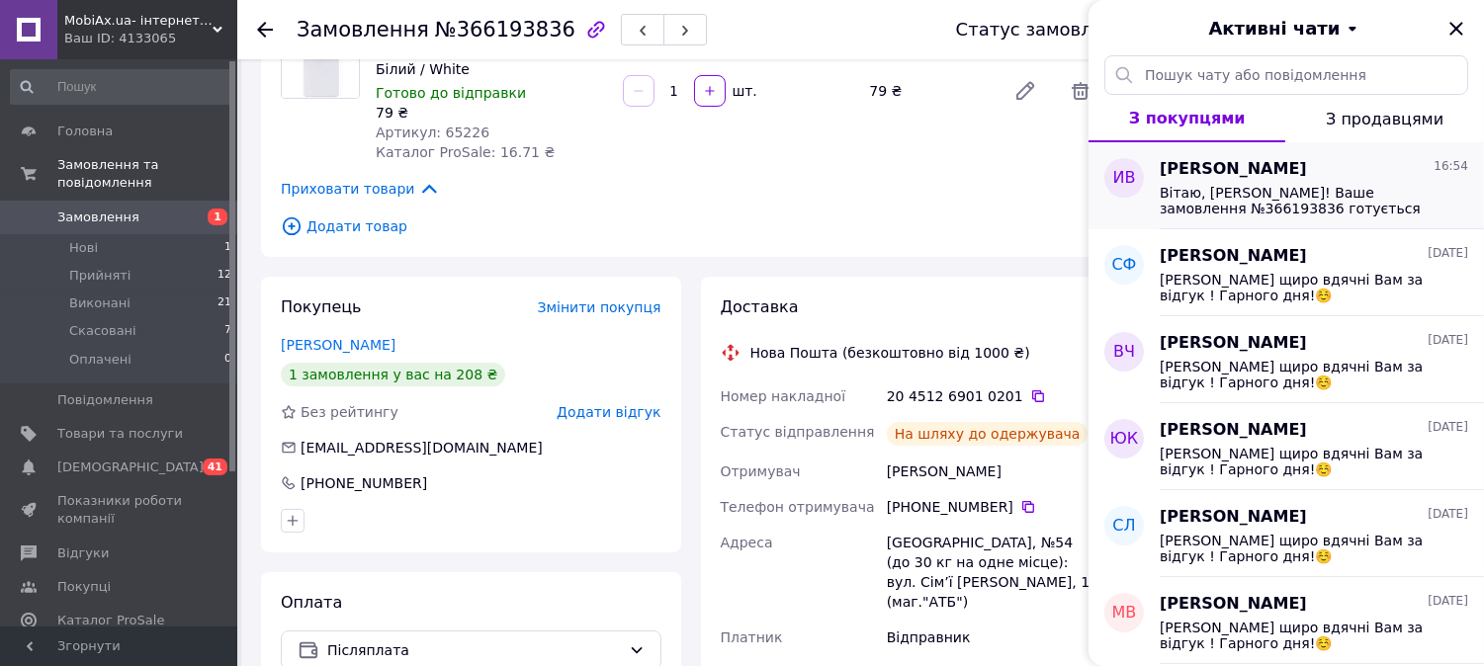
click at [1193, 181] on div "Вітаю, Ирина! Ваше замовлення №366193836 готується до відправки 🚚 Номер ТТН: 20…" at bounding box center [1314, 199] width 308 height 36
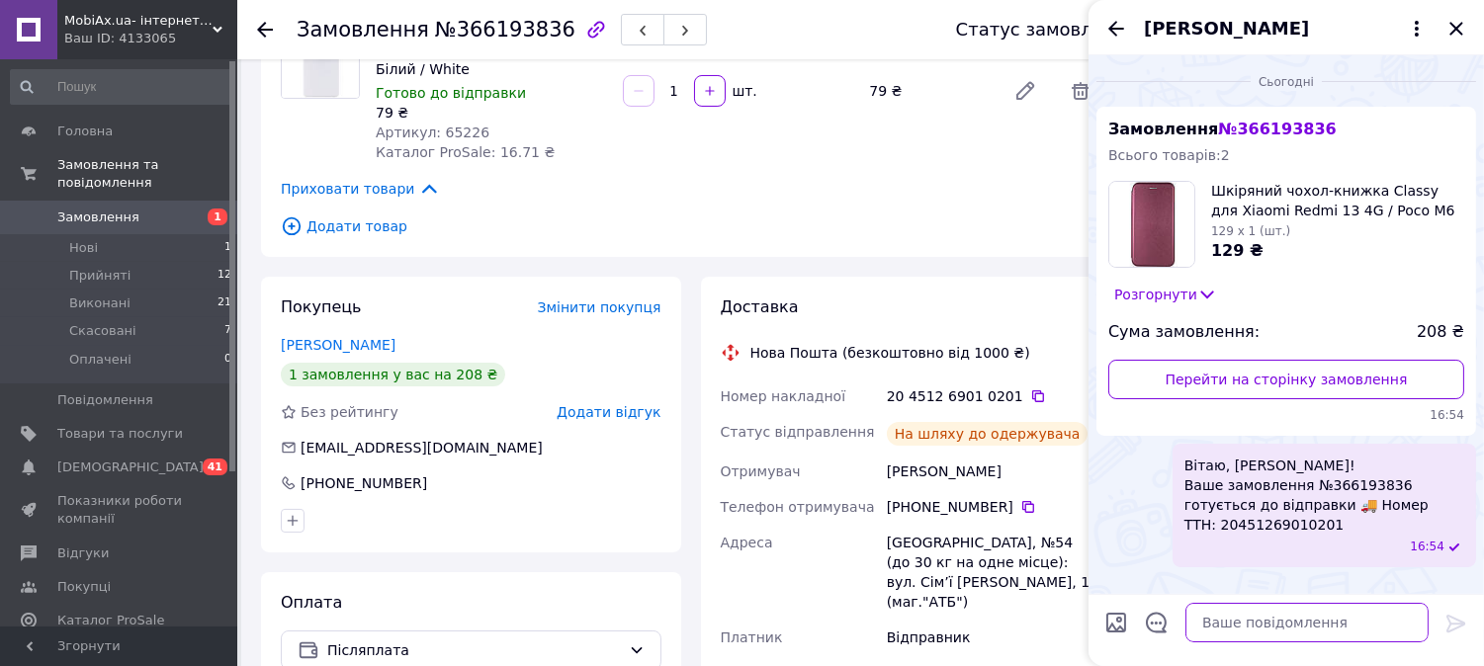
click at [1236, 625] on textarea at bounding box center [1306, 623] width 243 height 40
paste textarea "Будемо щиро вдячні Вам за відгук ! Гарного дня!☺️"
type textarea "Будемо щиро вдячні Вам за відгук ! Гарного дня!☺️"
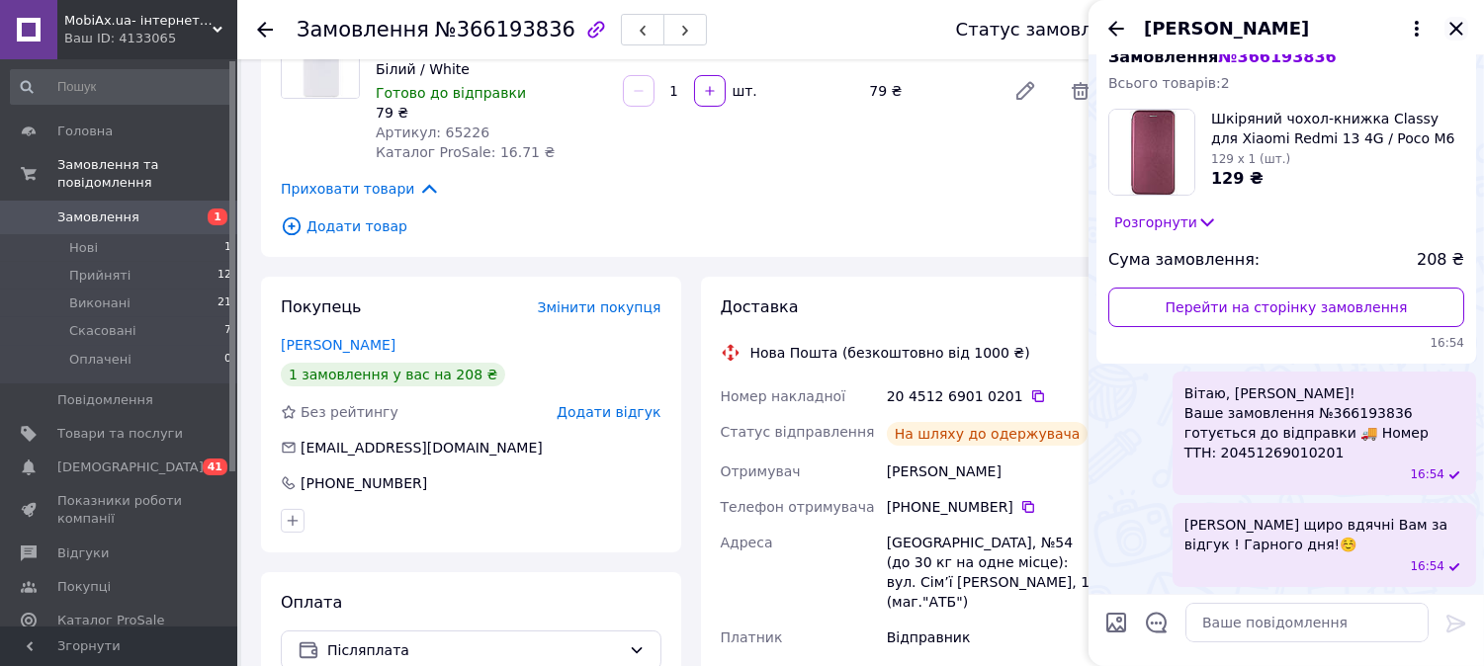
click at [1451, 27] on icon "Закрити" at bounding box center [1457, 29] width 24 height 24
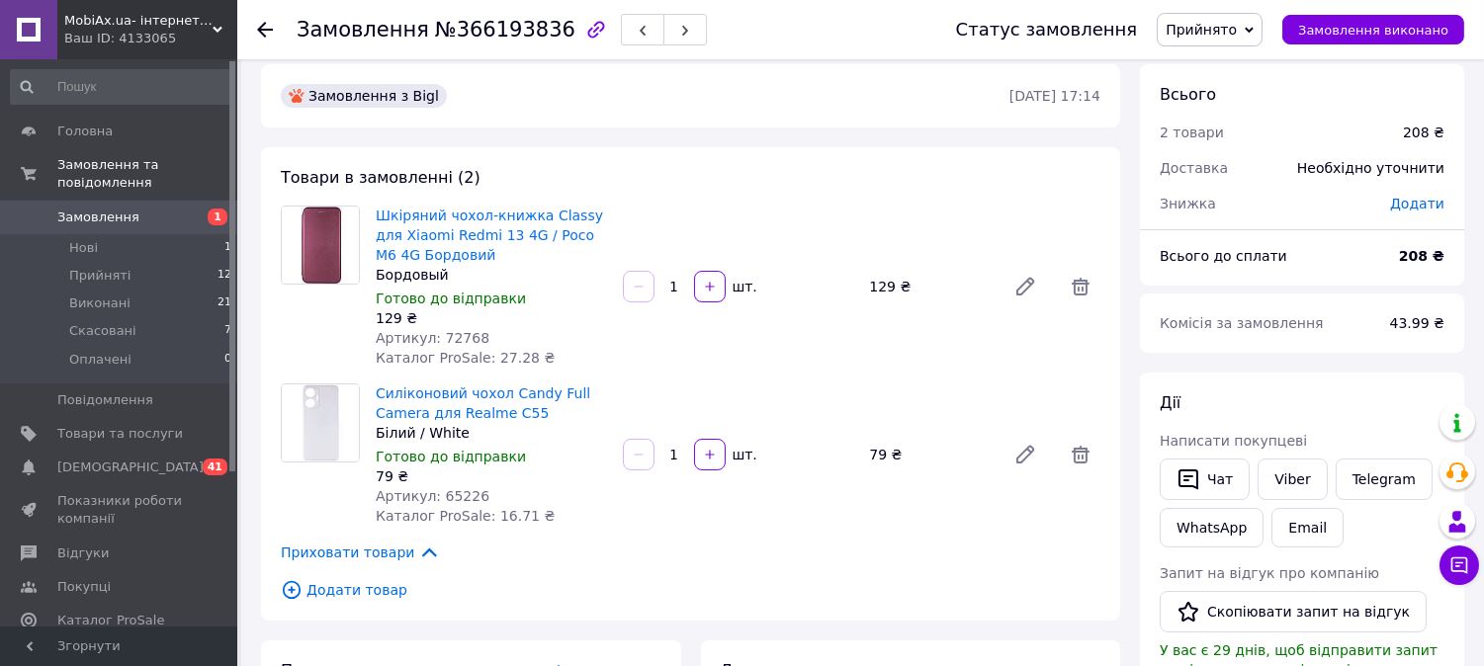
scroll to position [0, 0]
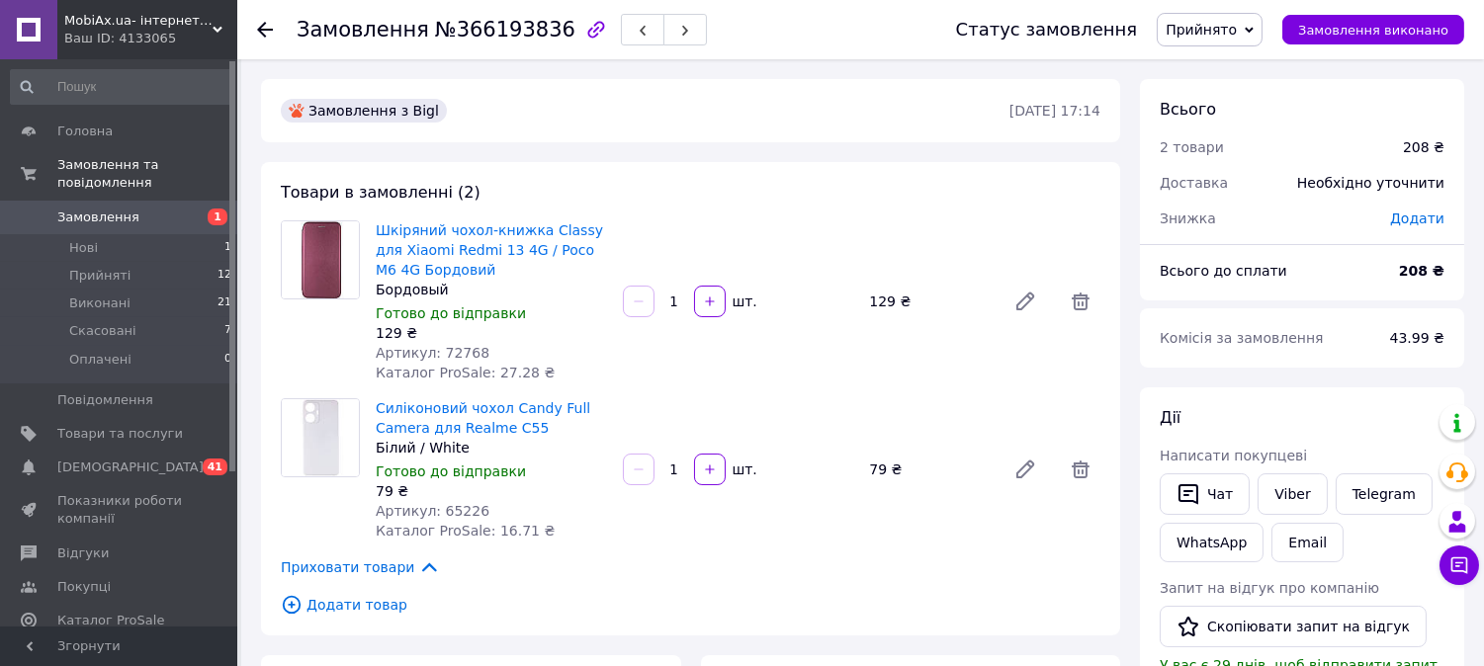
click at [257, 15] on div at bounding box center [277, 29] width 40 height 59
click at [111, 161] on span "Замовлення та повідомлення" at bounding box center [147, 174] width 180 height 36
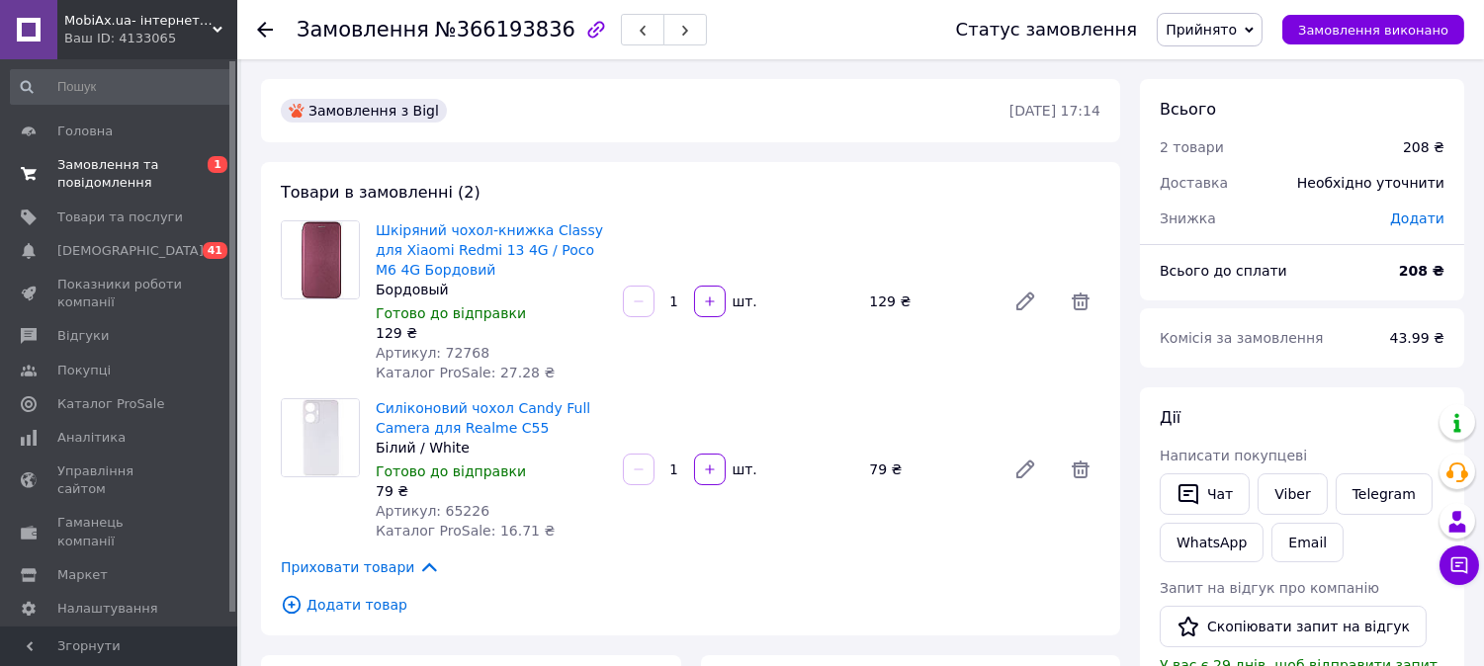
click at [59, 168] on span "Замовлення та повідомлення" at bounding box center [120, 174] width 126 height 36
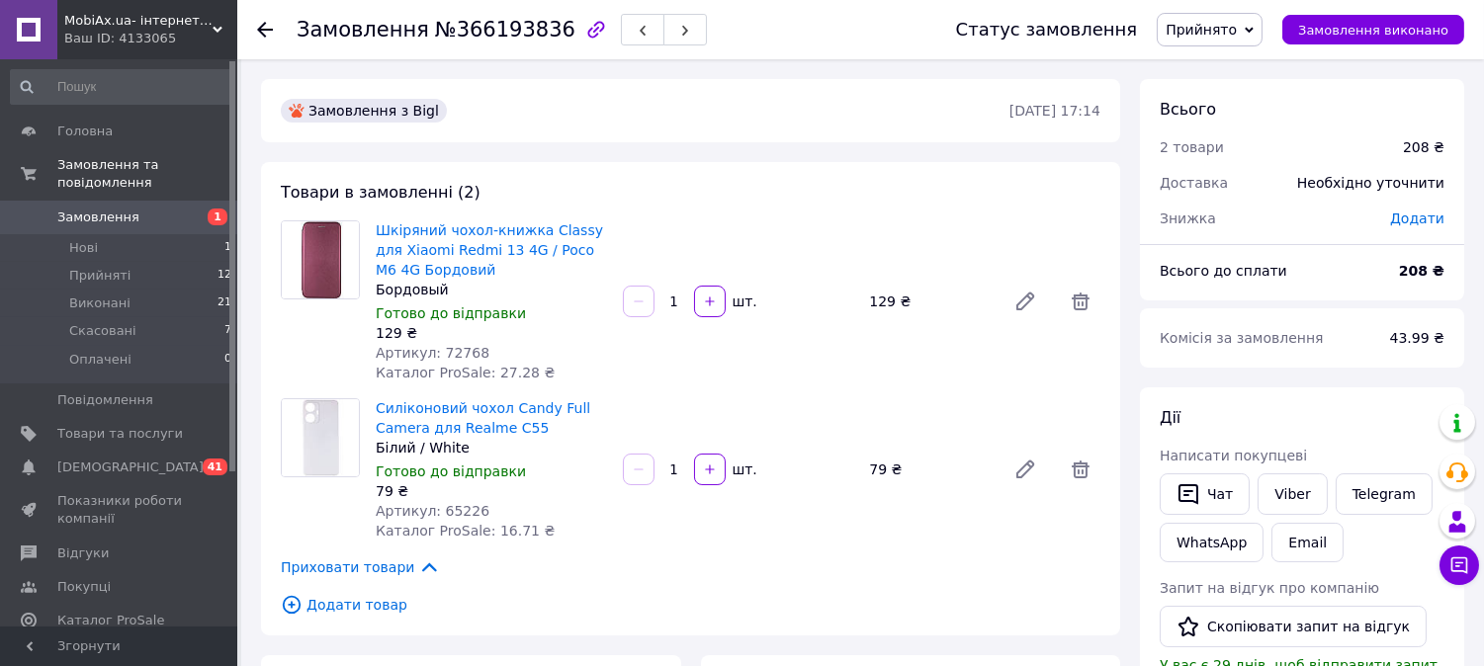
click at [84, 209] on span "Замовлення" at bounding box center [98, 218] width 82 height 18
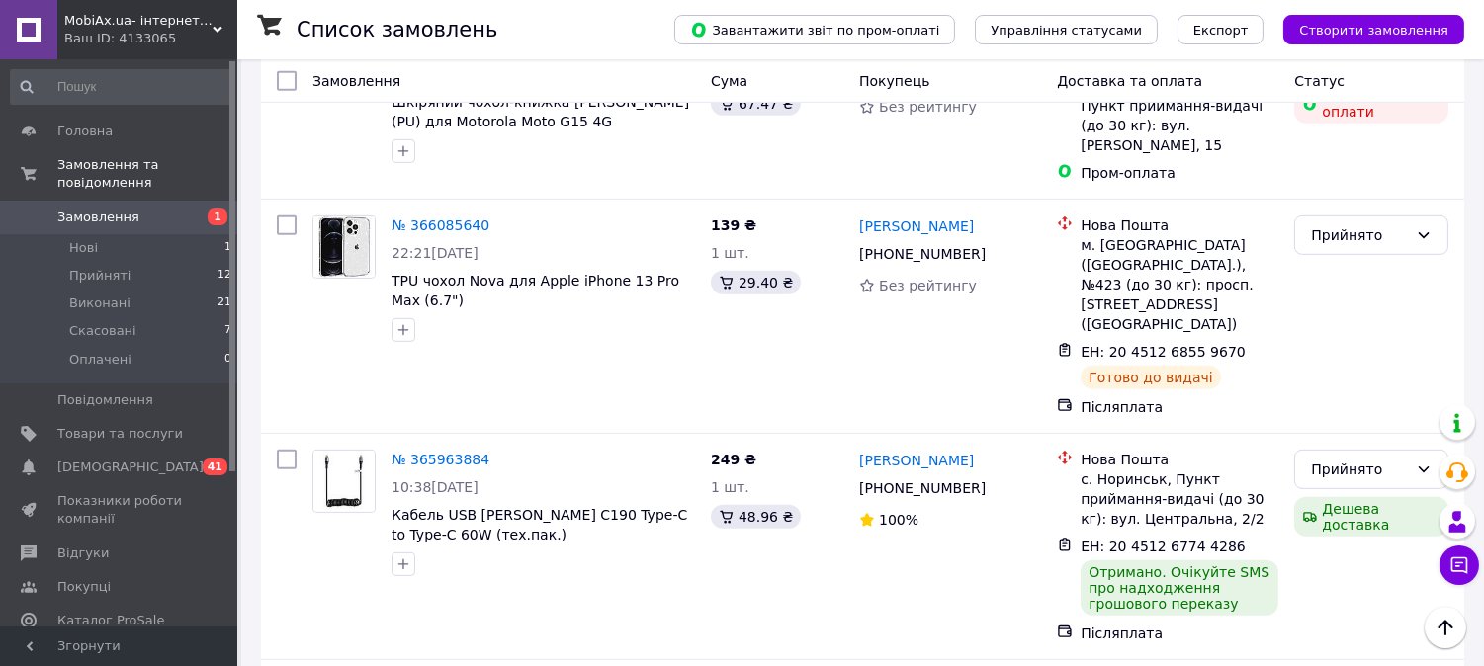
scroll to position [1812, 0]
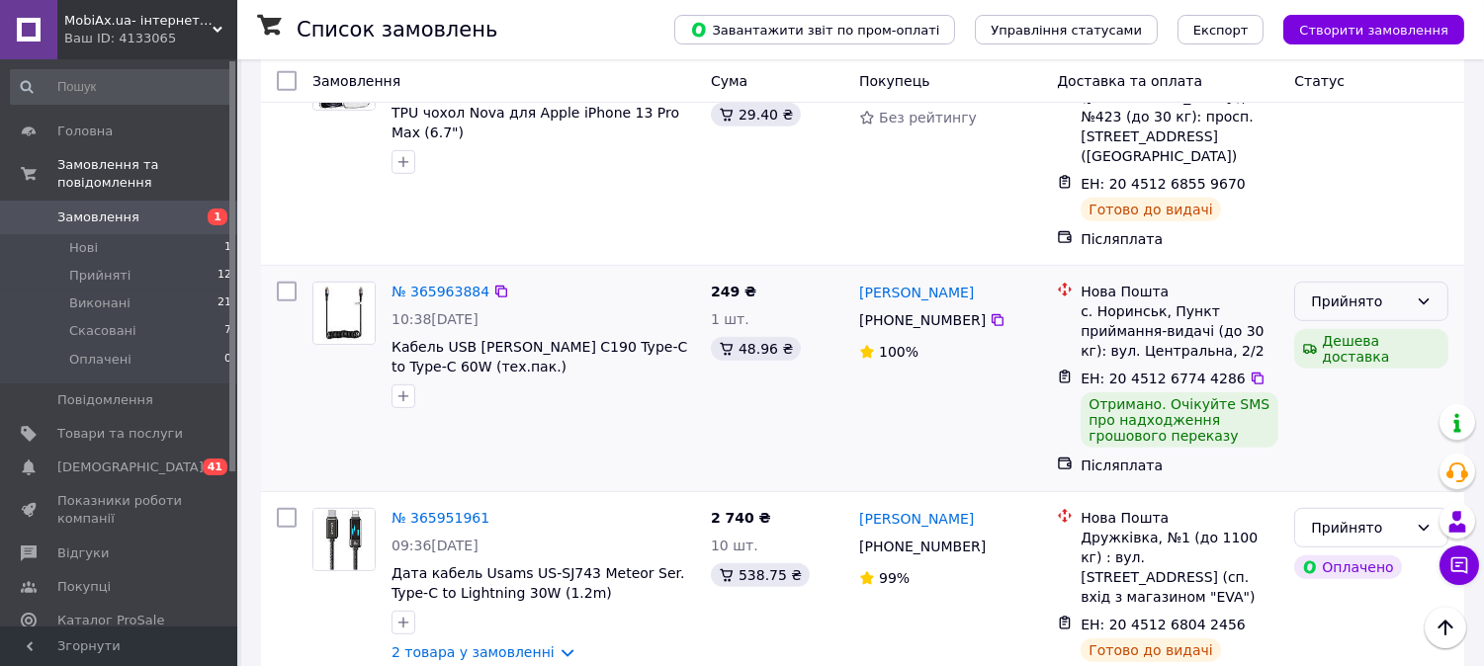
click at [1311, 291] on div "Прийнято" at bounding box center [1359, 302] width 97 height 22
click at [1339, 191] on li "Виконано" at bounding box center [1372, 196] width 152 height 36
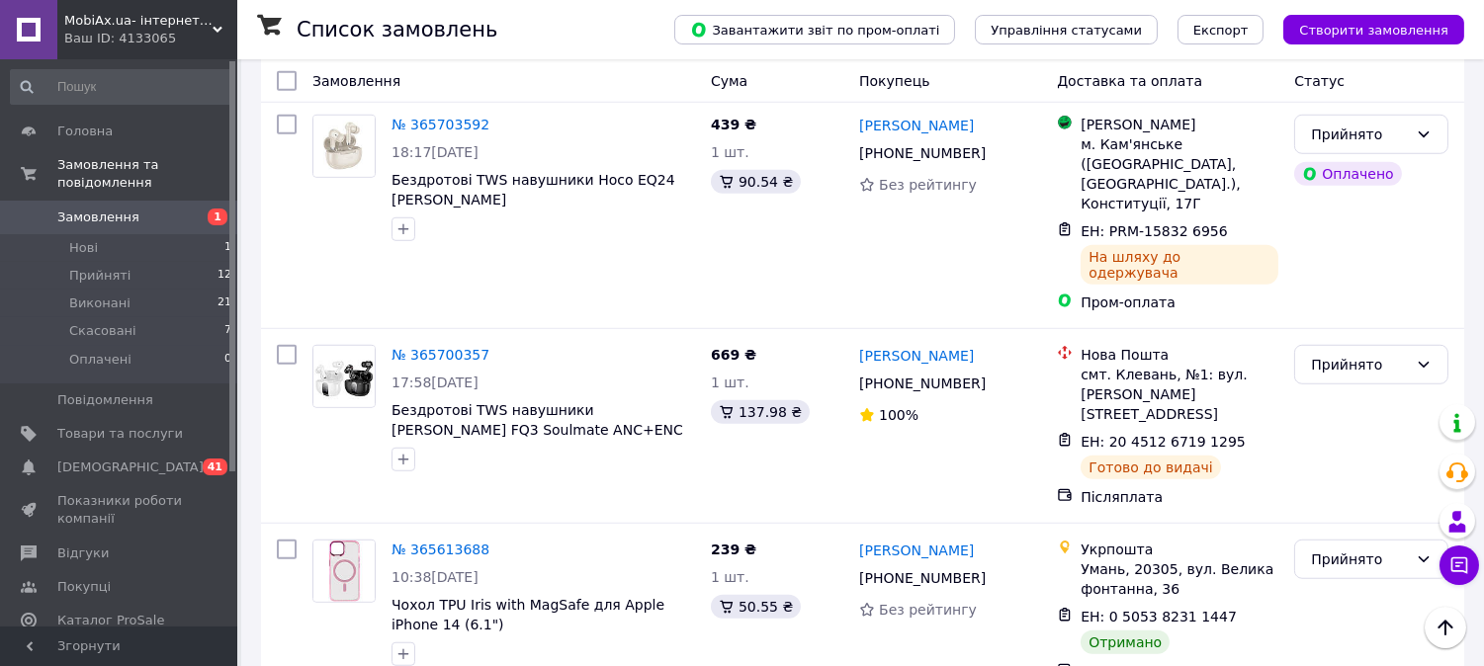
scroll to position [2775, 0]
click at [1333, 548] on div "Прийнято" at bounding box center [1359, 559] width 97 height 22
click at [1331, 378] on li "Виконано" at bounding box center [1372, 378] width 152 height 36
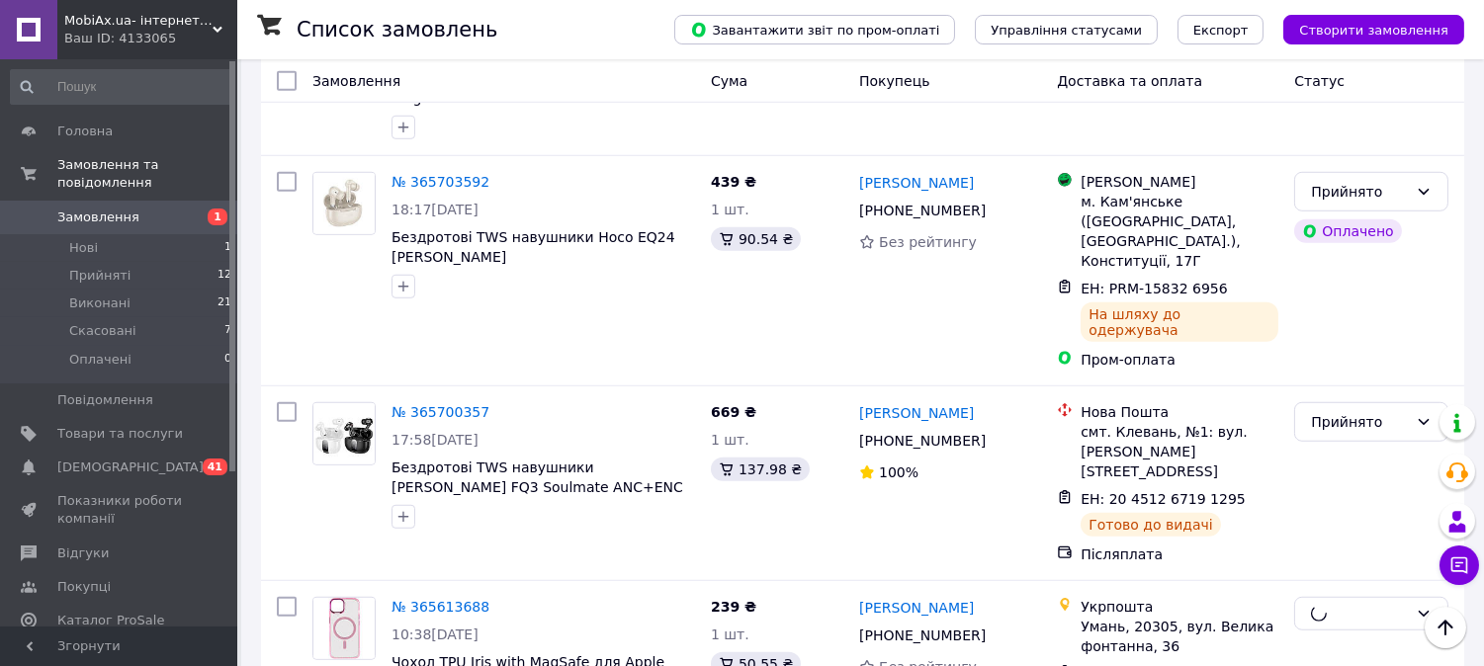
scroll to position [2782, 0]
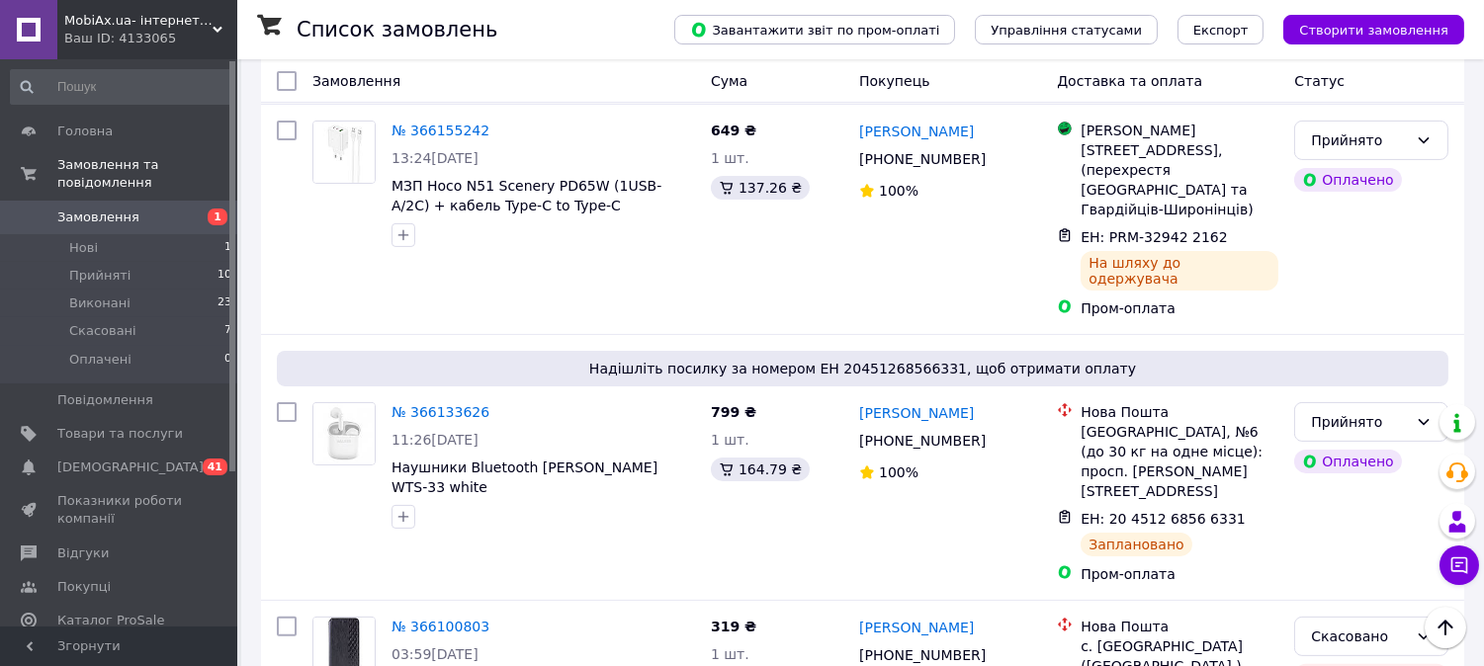
scroll to position [1134, 0]
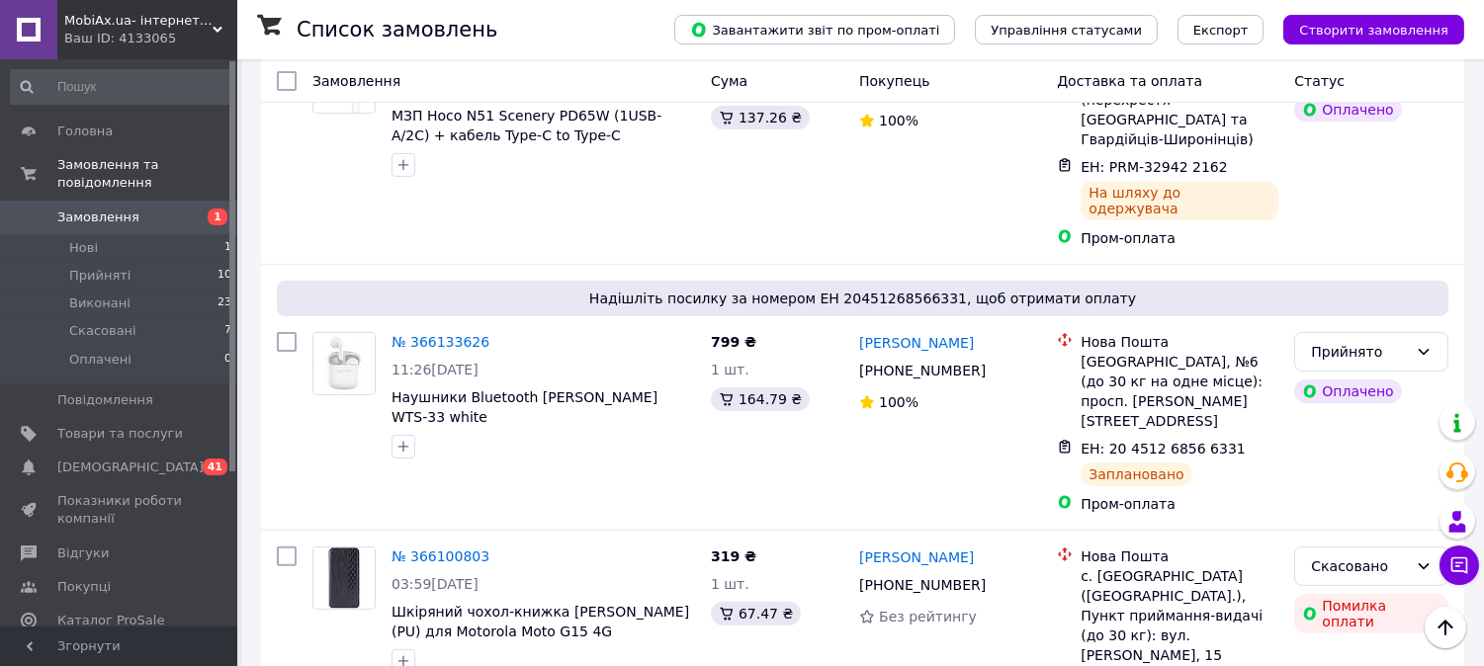
click at [1239, 352] on div "[GEOGRAPHIC_DATA], №6 (до 30 кг на одне місце): просп. [PERSON_NAME][STREET_ADD…" at bounding box center [1180, 391] width 198 height 79
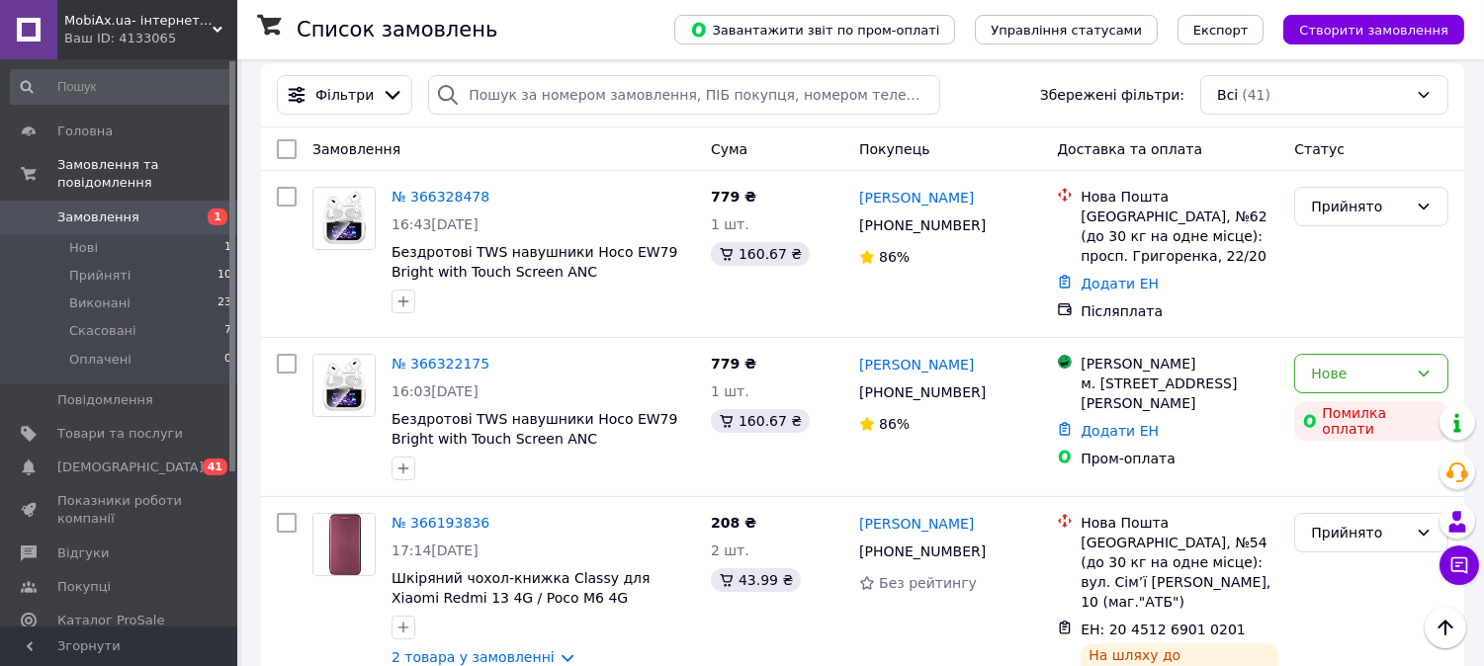
scroll to position [0, 0]
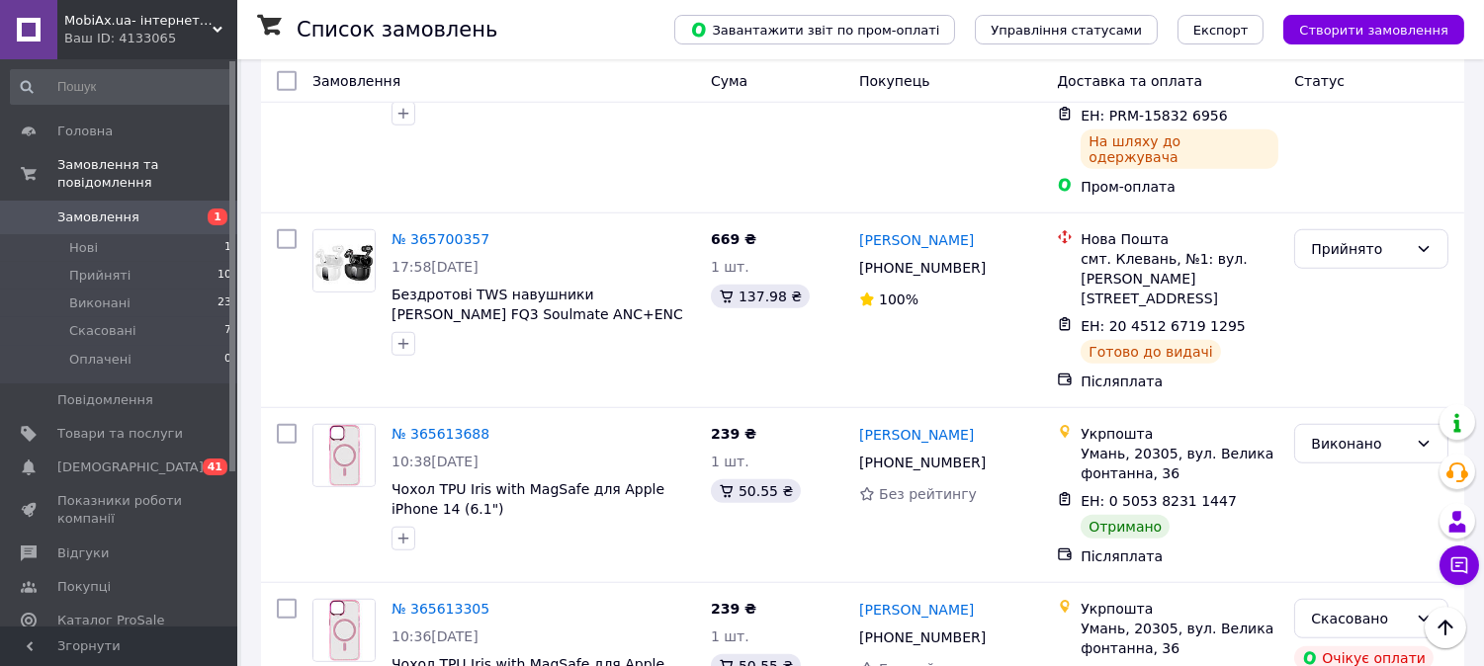
scroll to position [2894, 0]
